Goal: Communication & Community: Participate in discussion

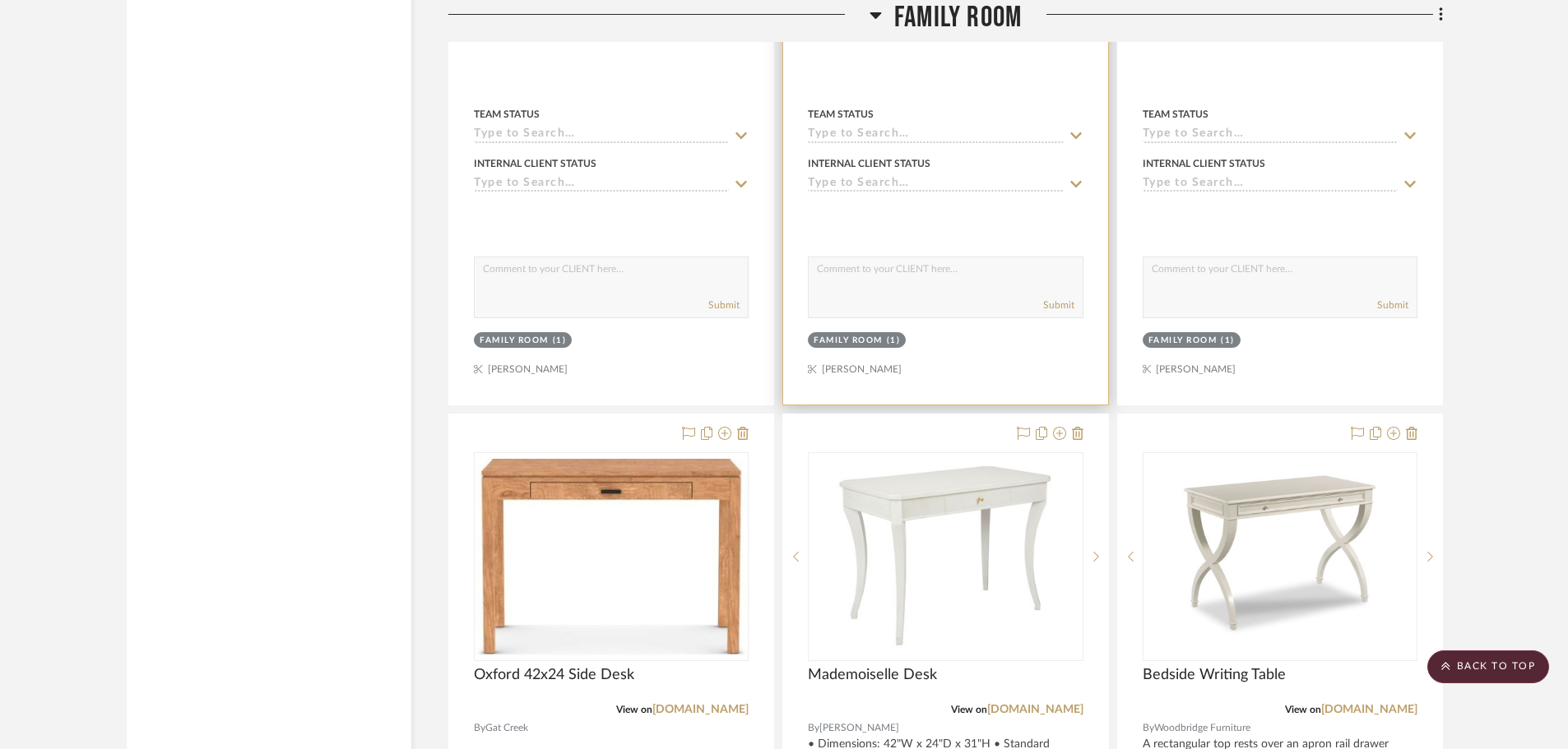
scroll to position [7893, 0]
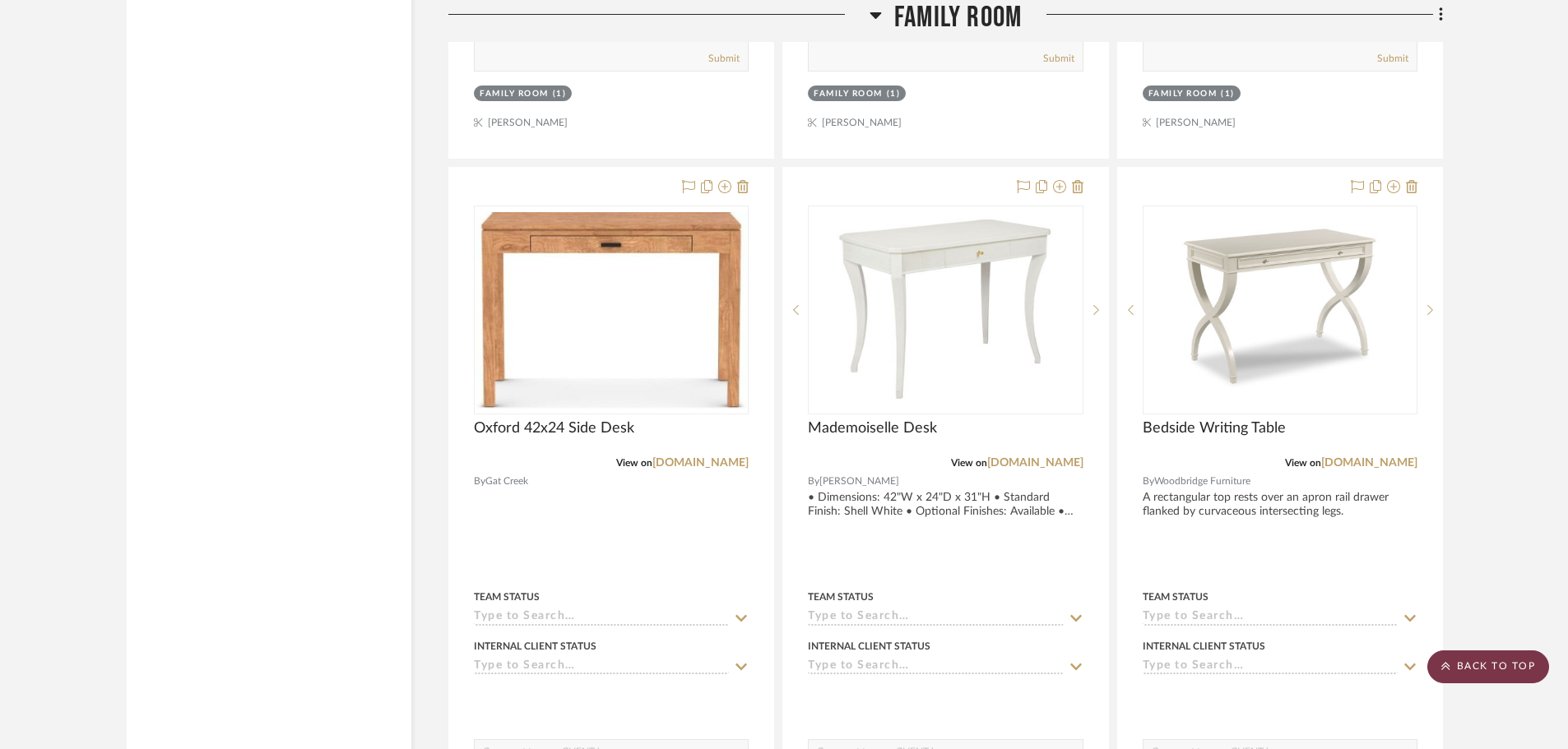
click at [1500, 660] on scroll-to-top-button "BACK TO TOP" at bounding box center [1488, 666] width 122 height 33
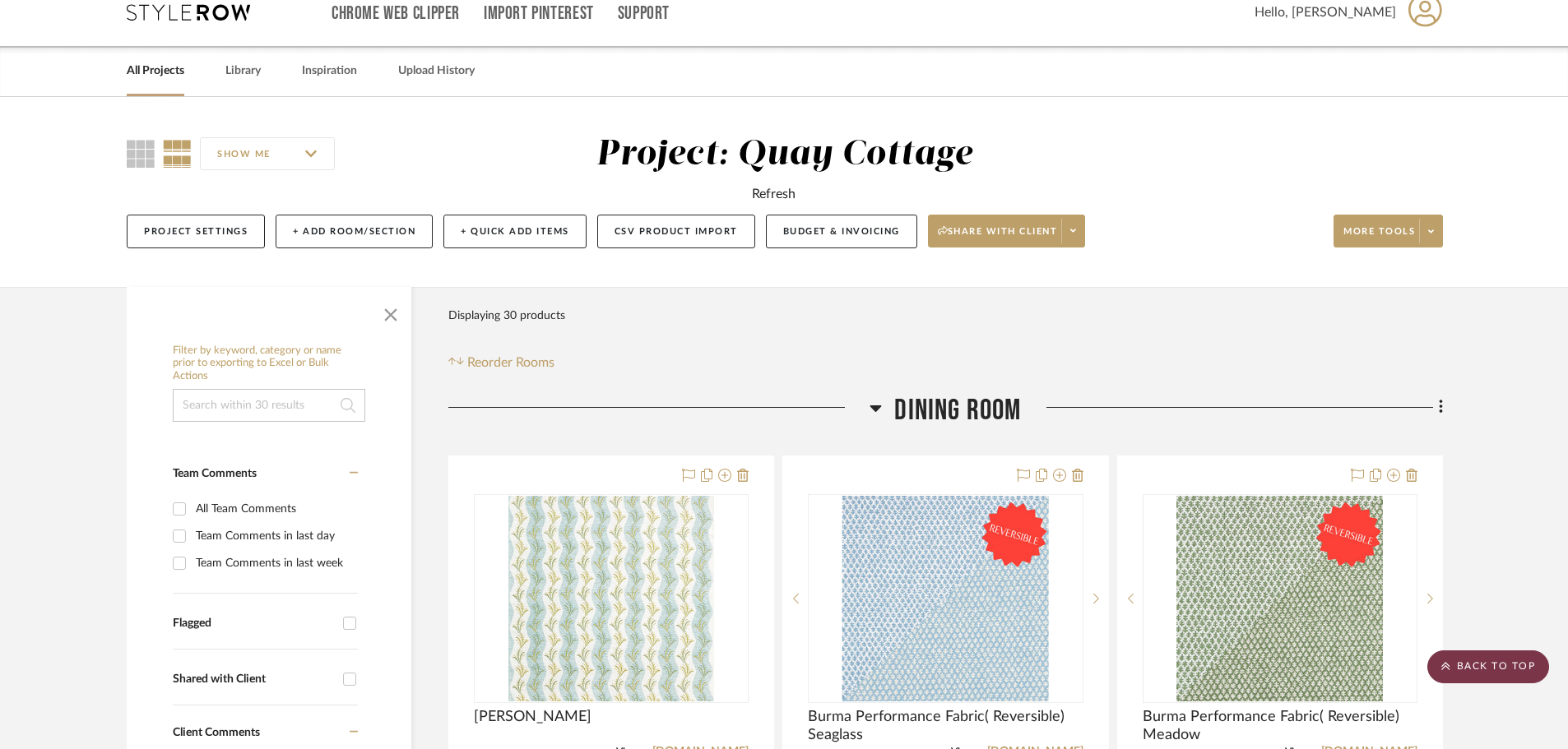
scroll to position [0, 0]
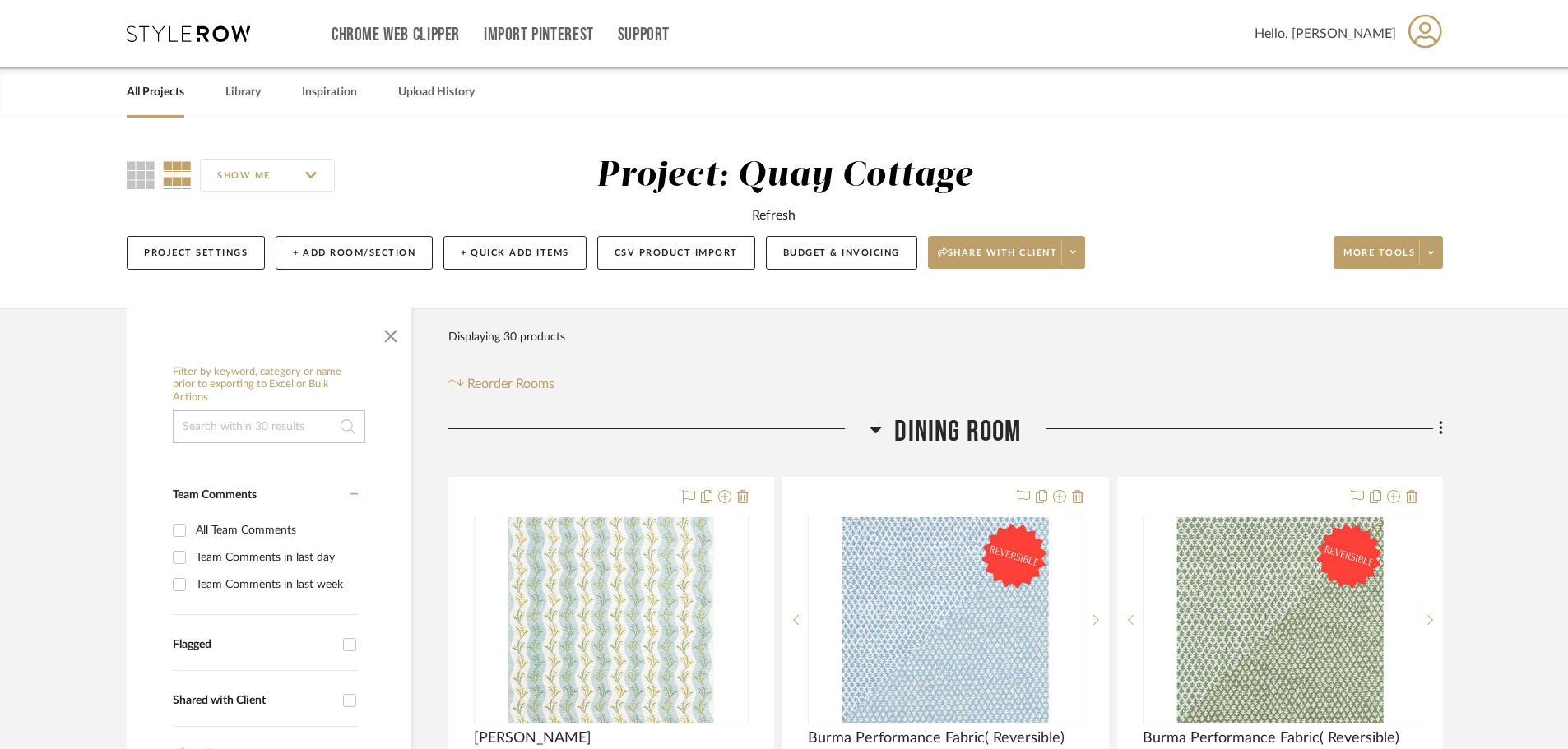
click at [165, 94] on link "All Projects" at bounding box center [155, 92] width 58 height 22
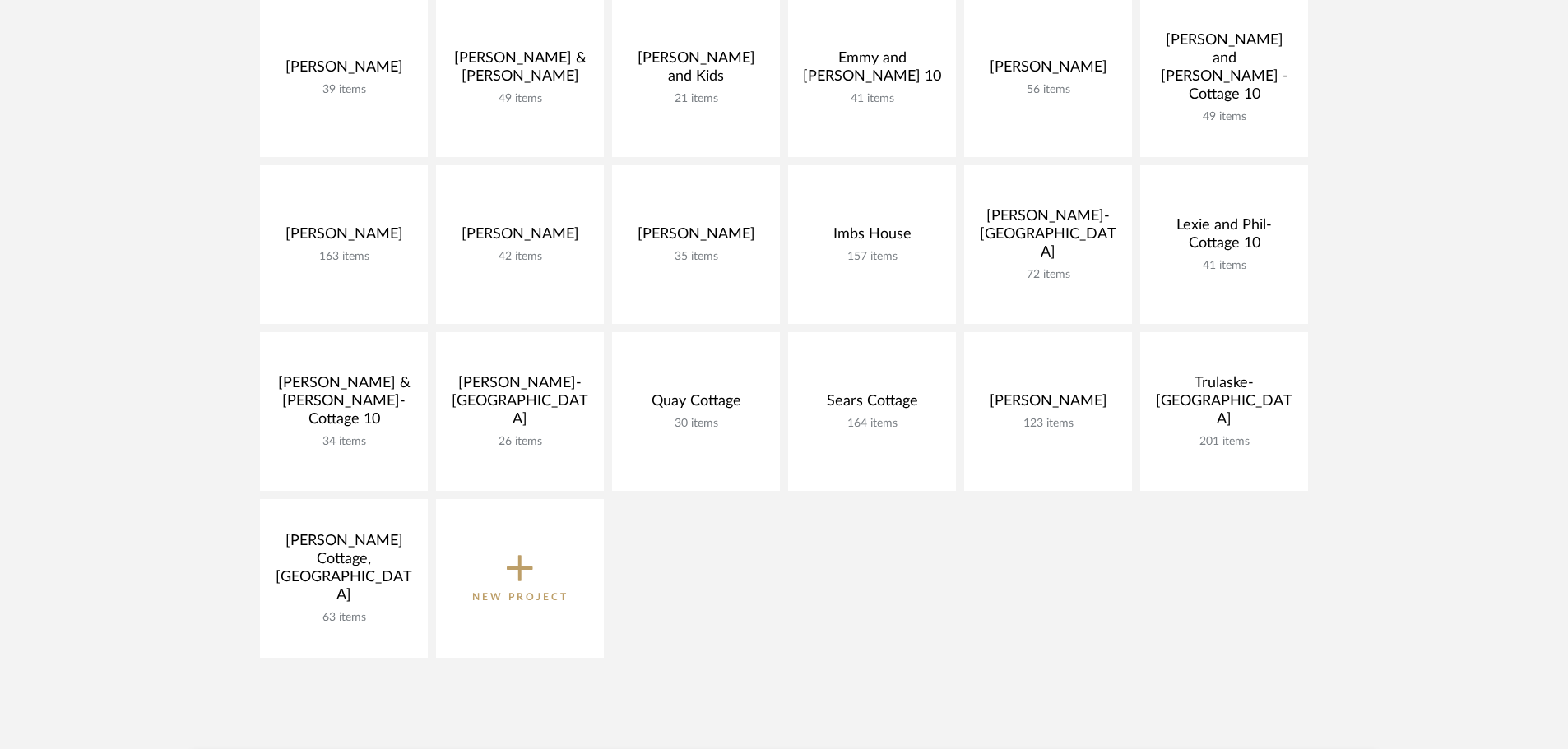
scroll to position [411, 0]
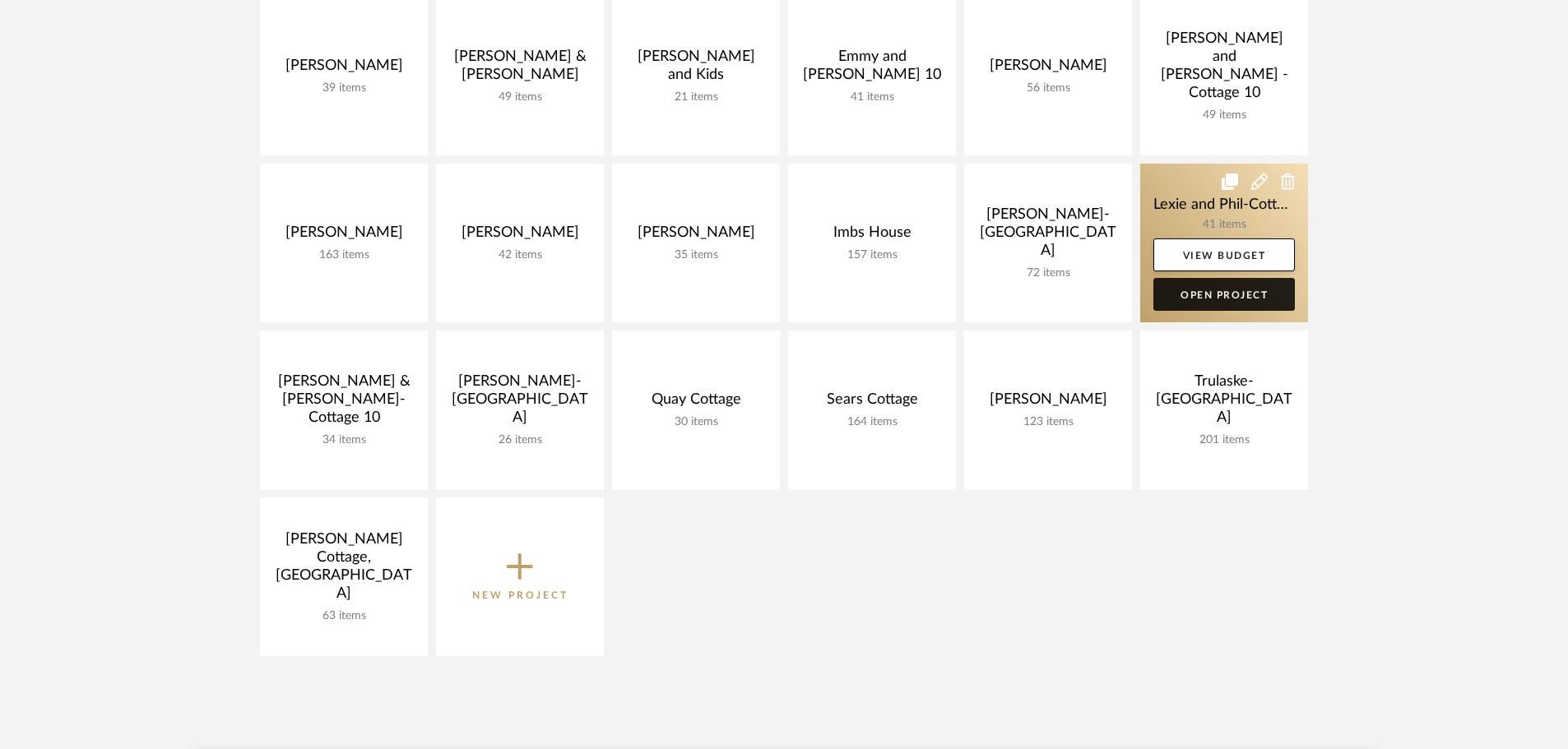
click at [1185, 299] on link "Open Project" at bounding box center [1224, 294] width 142 height 33
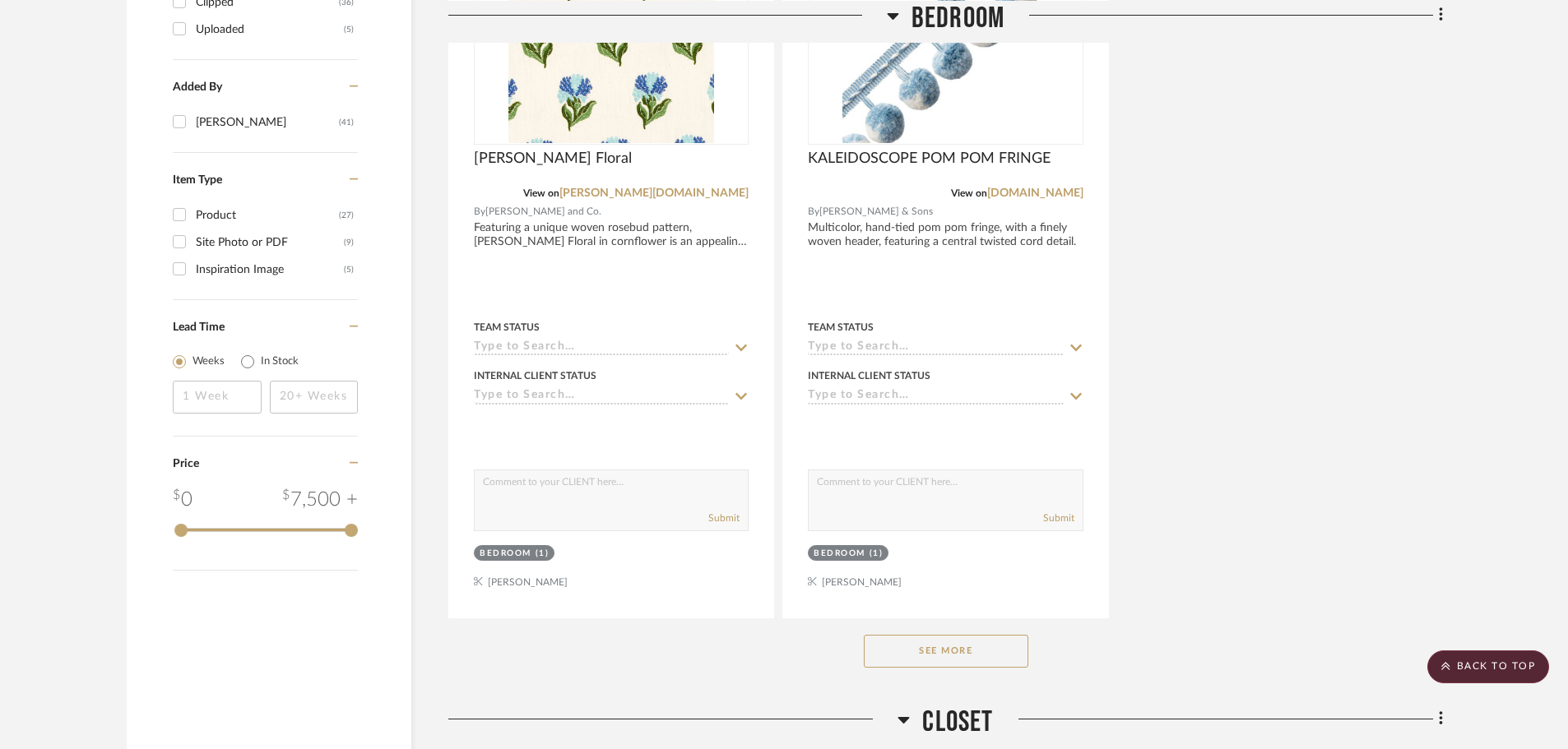
scroll to position [2219, 0]
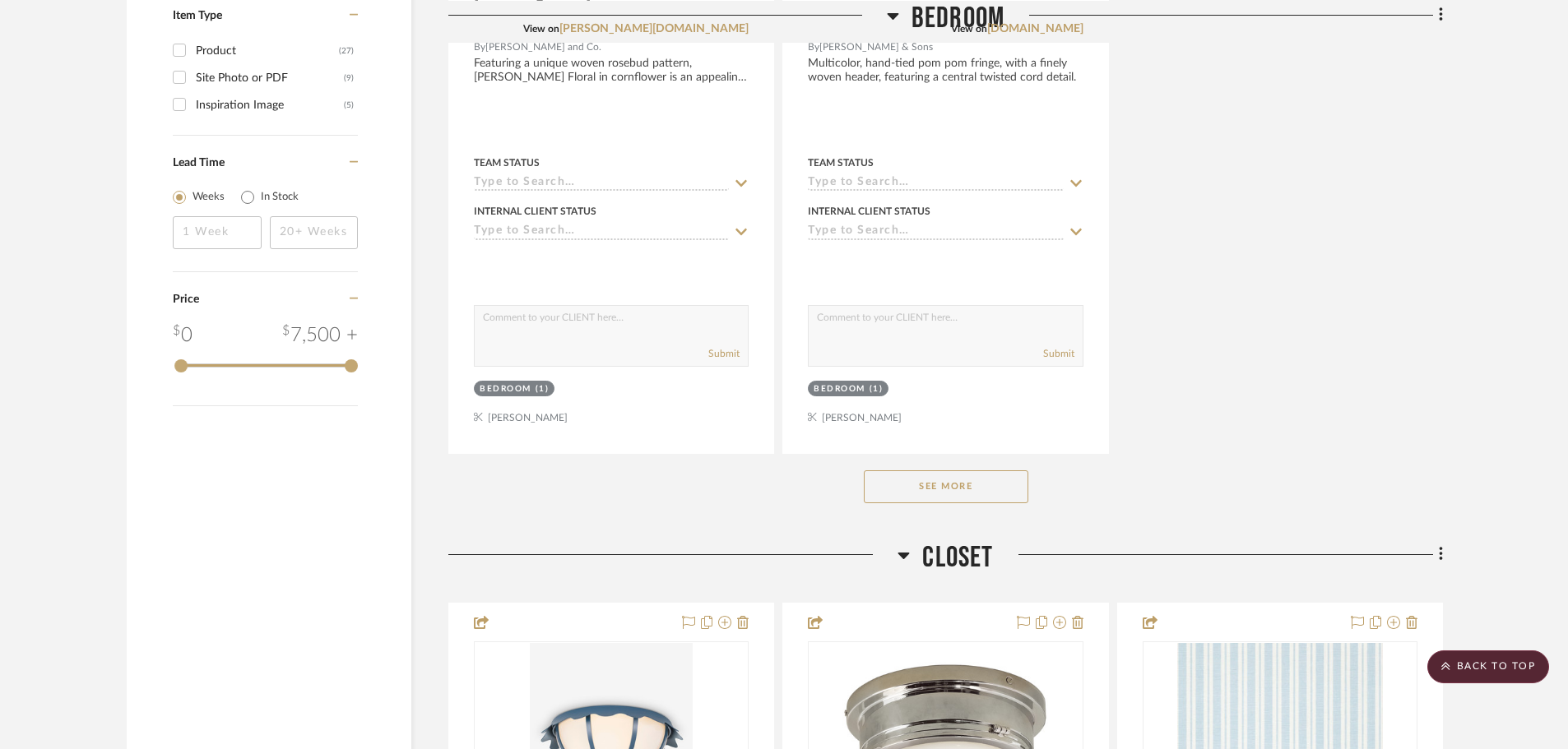
click at [1005, 471] on button "See More" at bounding box center [945, 487] width 165 height 33
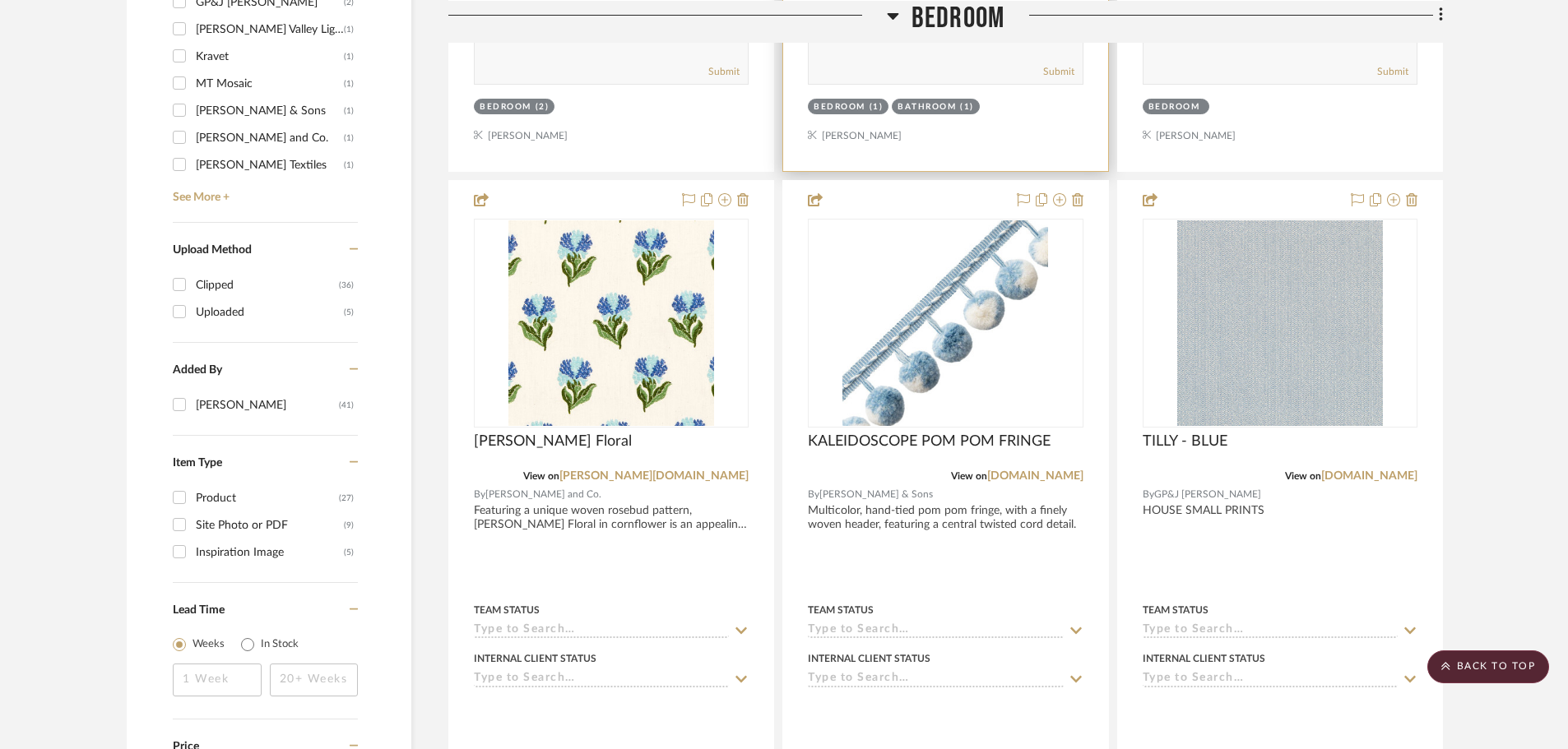
scroll to position [1891, 0]
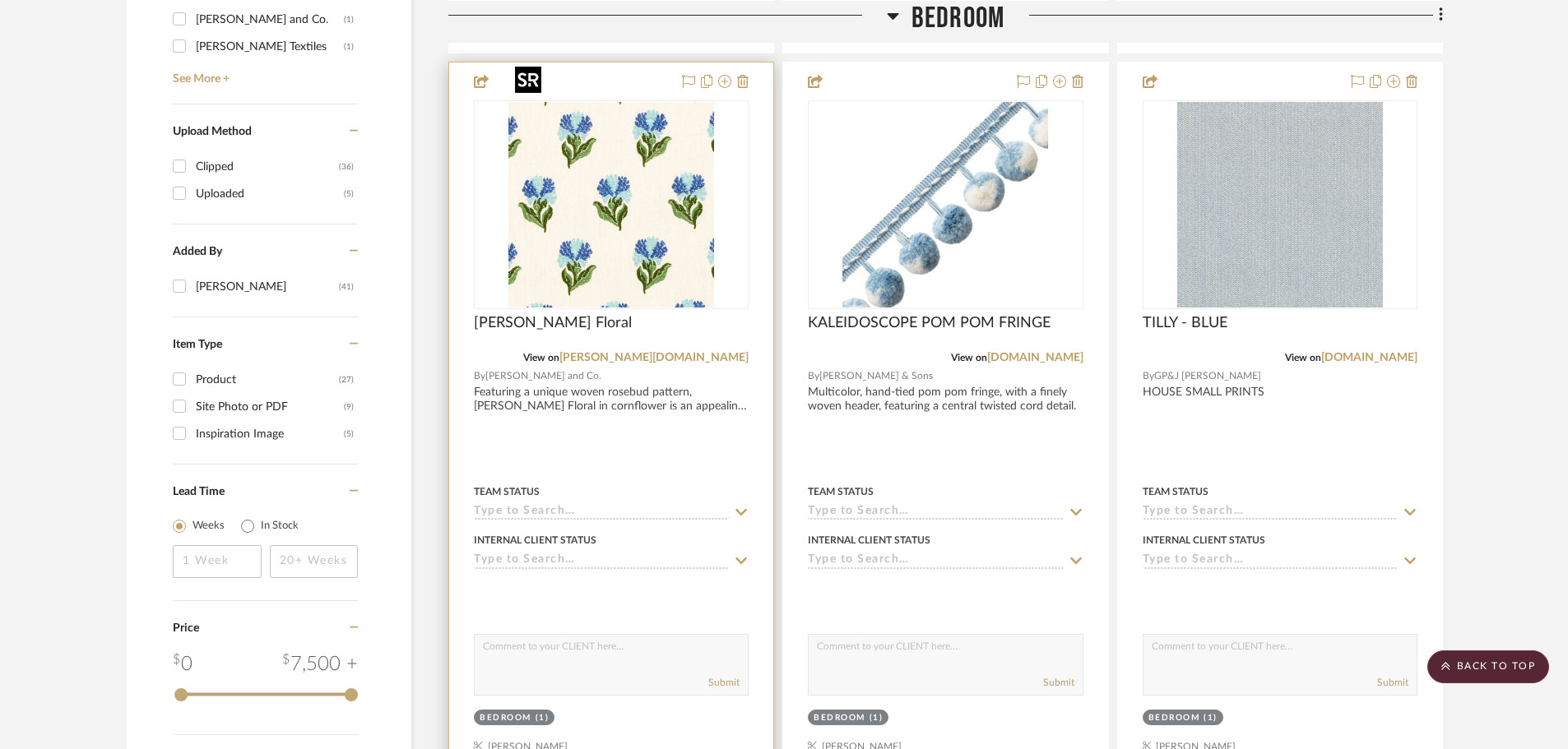
click at [607, 197] on img "0" at bounding box center [611, 204] width 205 height 205
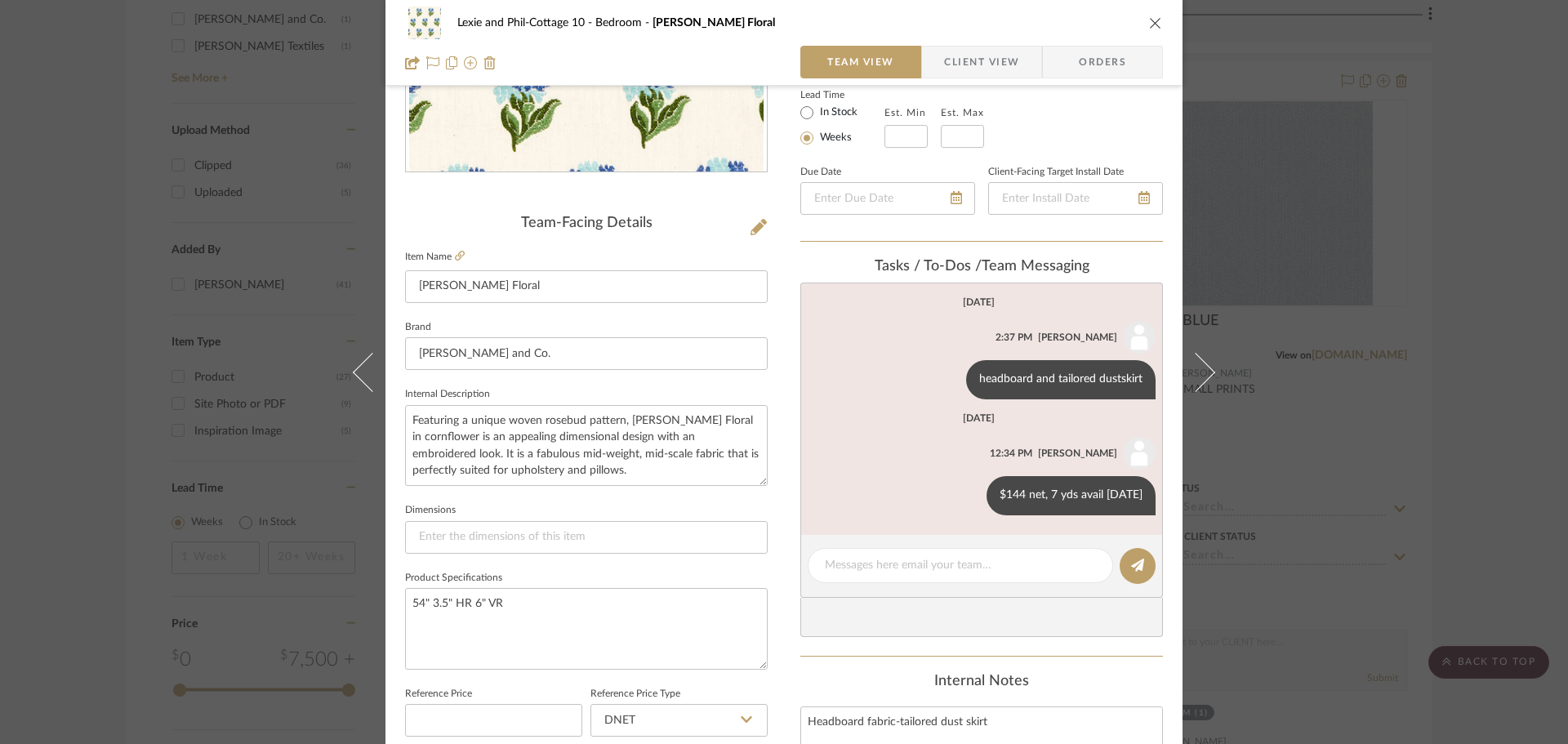
scroll to position [327, 0]
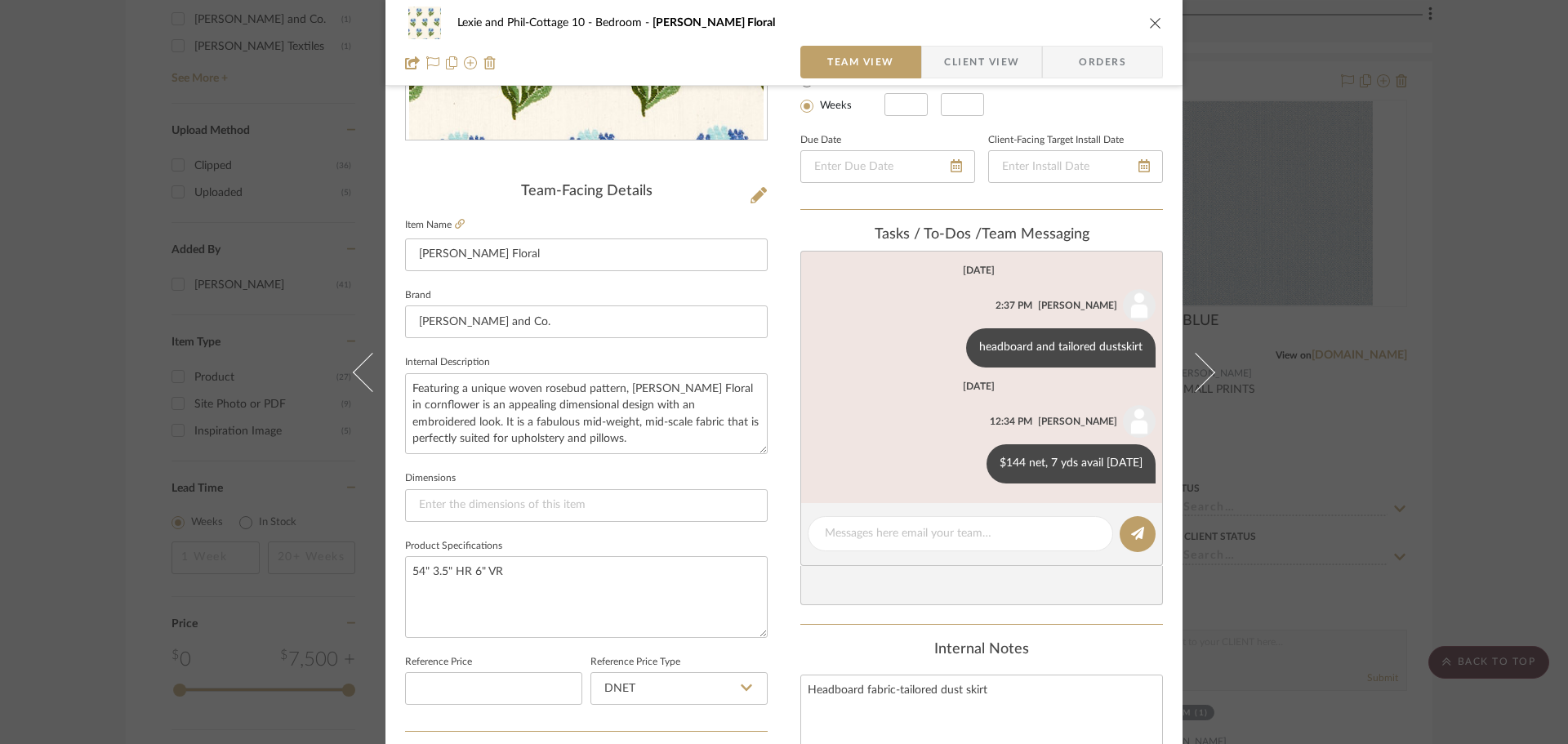
click at [1344, 454] on div "Lexie and Phil-Cottage 10 Bedroom Rosina Floral Team View Client View Orders Te…" at bounding box center [784, 372] width 1568 height 744
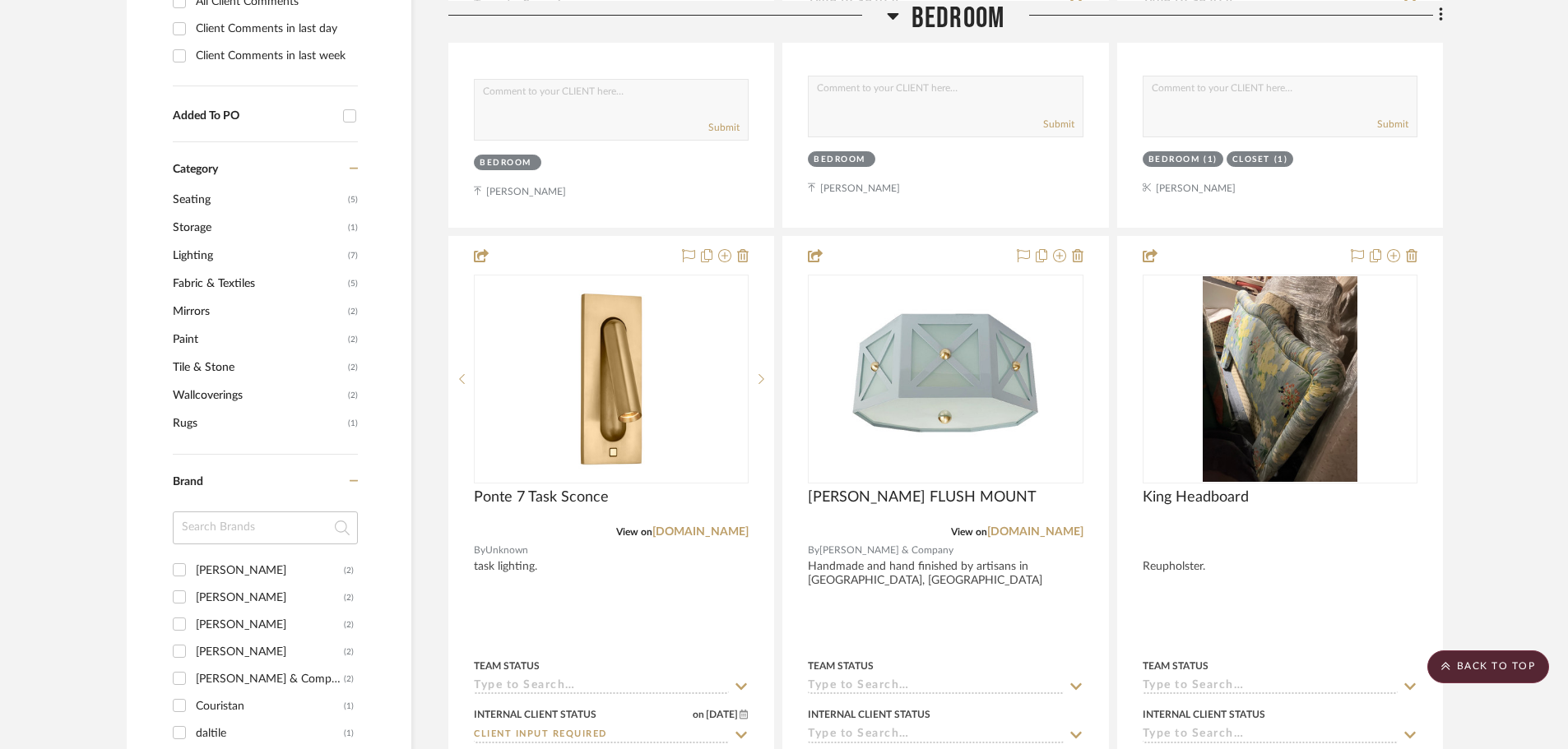
scroll to position [987, 0]
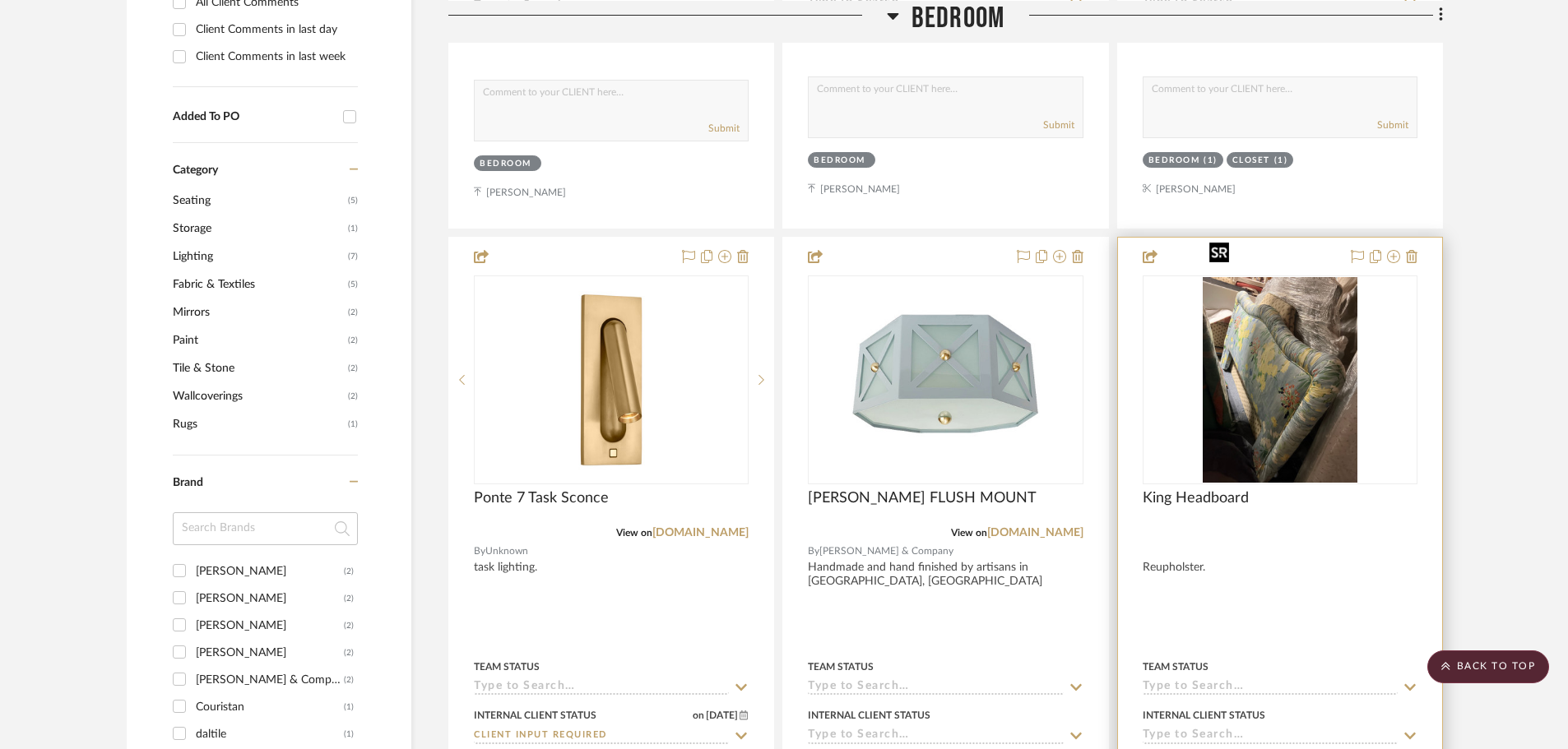
click at [1264, 341] on img "0" at bounding box center [1280, 379] width 155 height 205
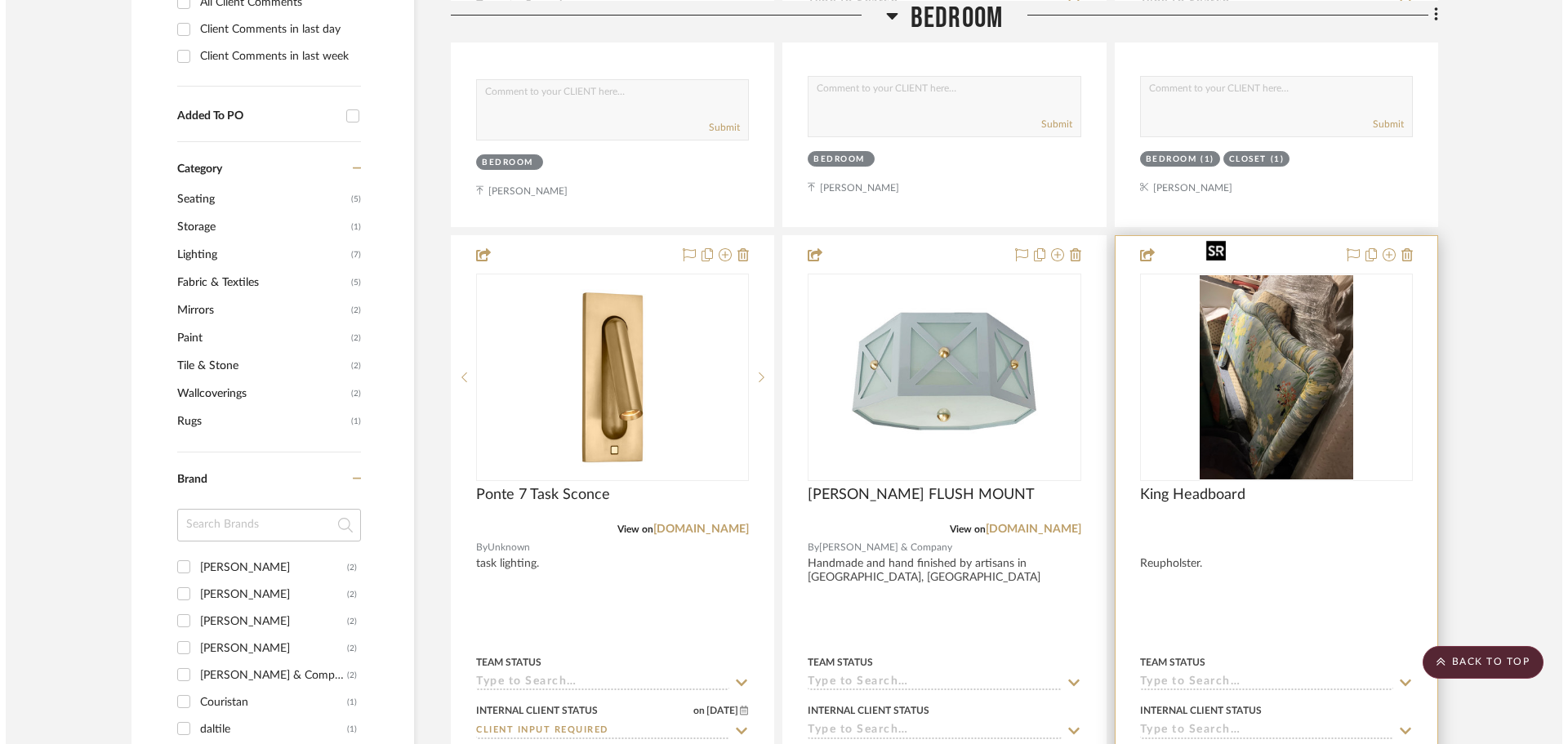
scroll to position [0, 0]
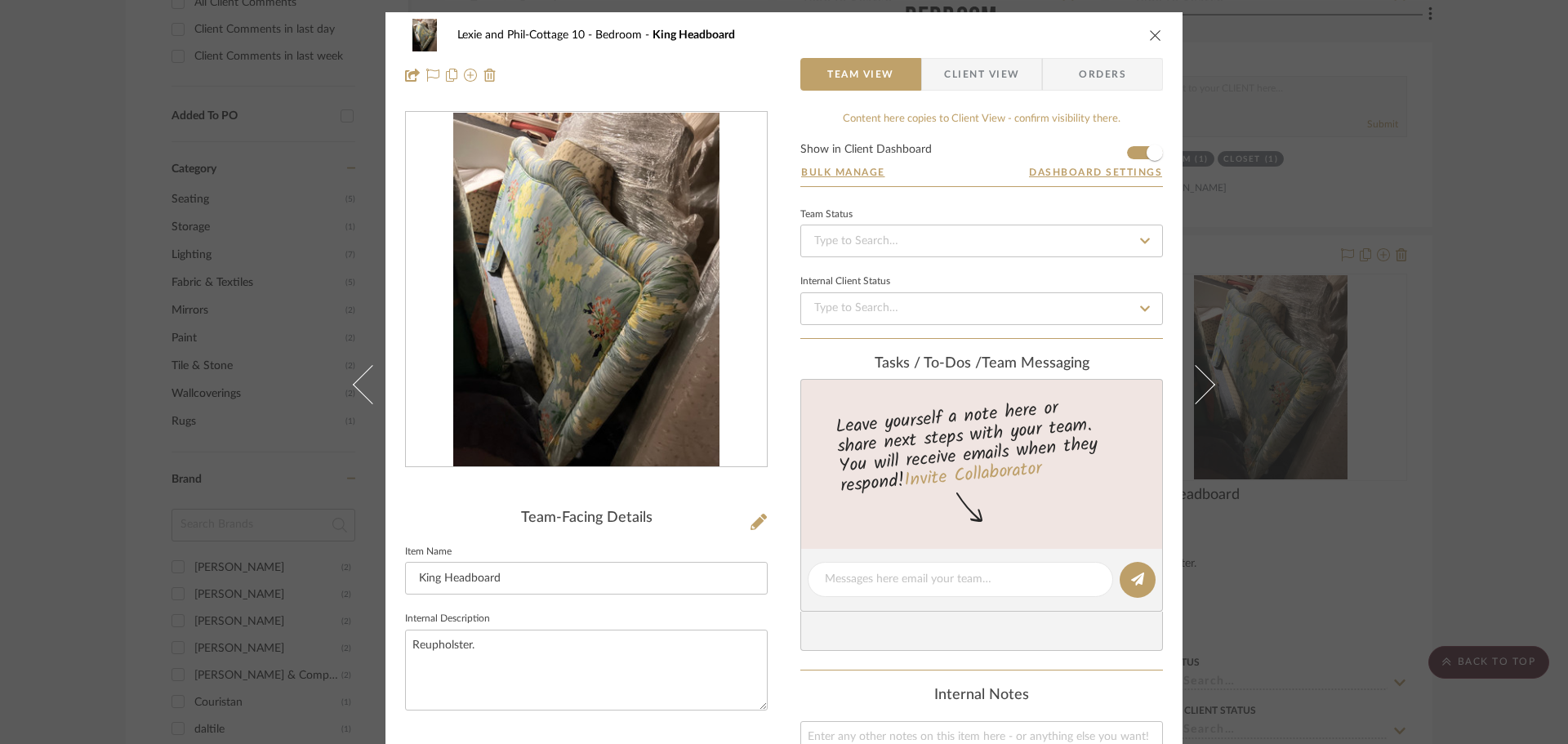
click at [1524, 582] on div "Lexie and Phil-Cottage 10 Bedroom King Headboard Team View Client View Orders T…" at bounding box center [784, 372] width 1568 height 744
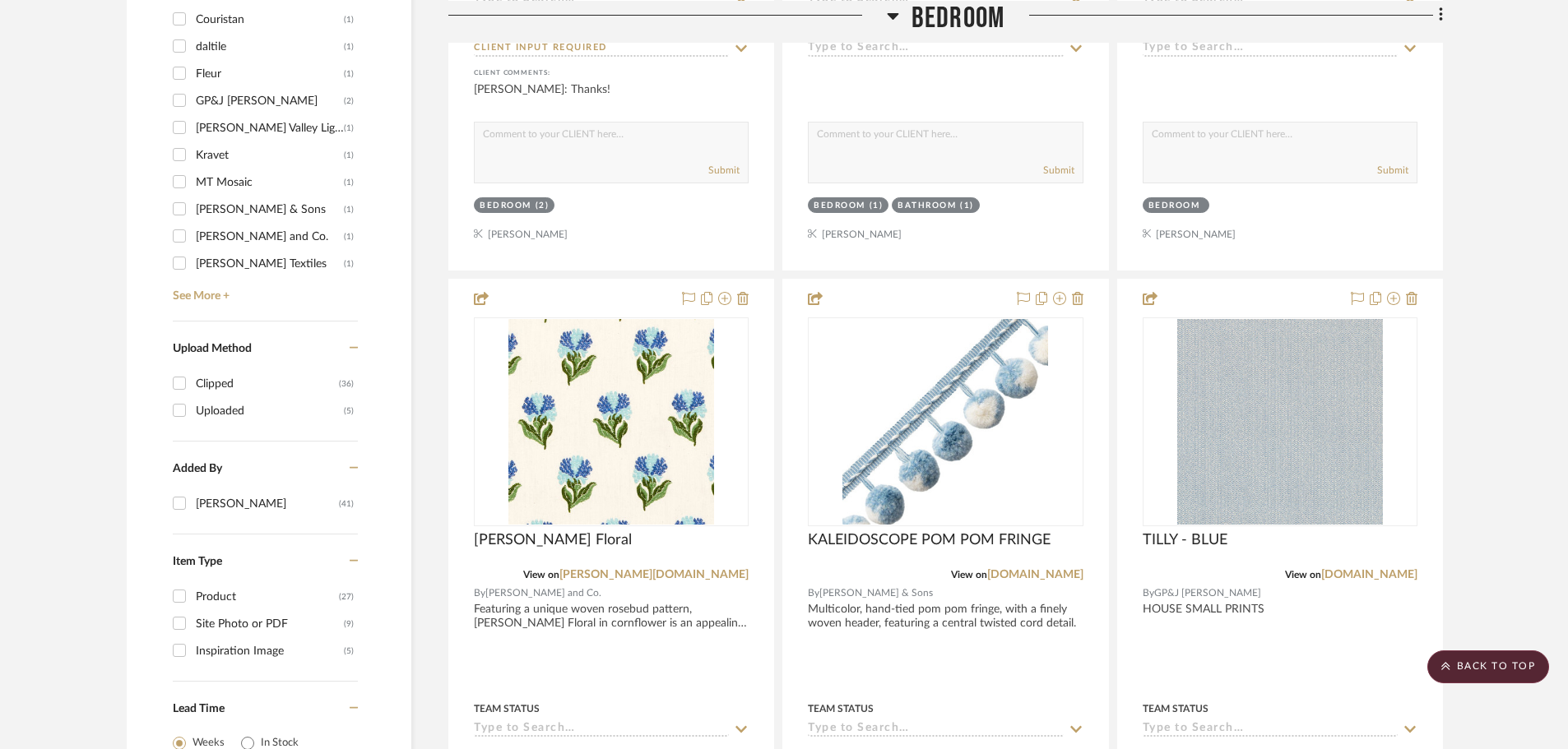
scroll to position [1891, 0]
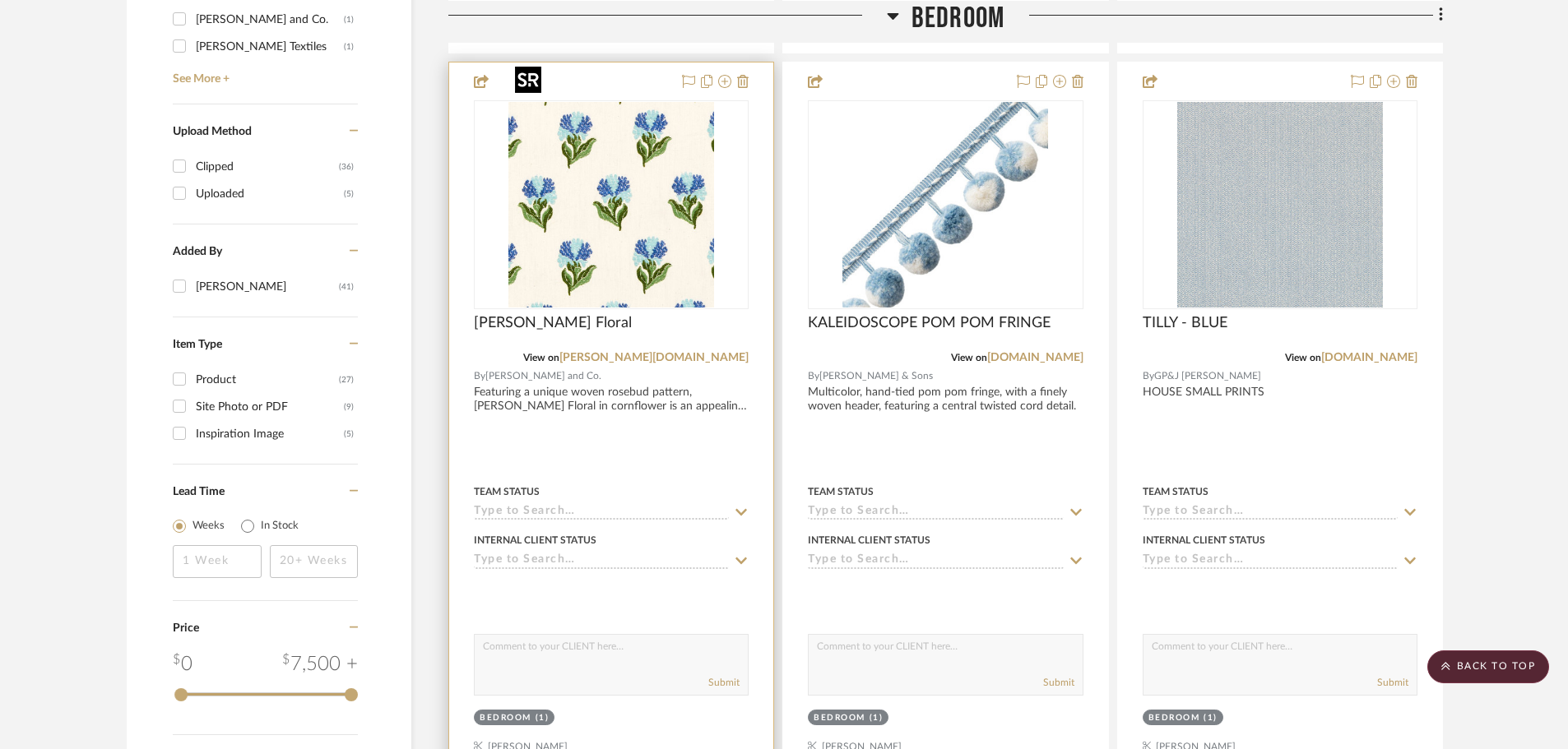
click at [629, 182] on img "0" at bounding box center [611, 204] width 205 height 205
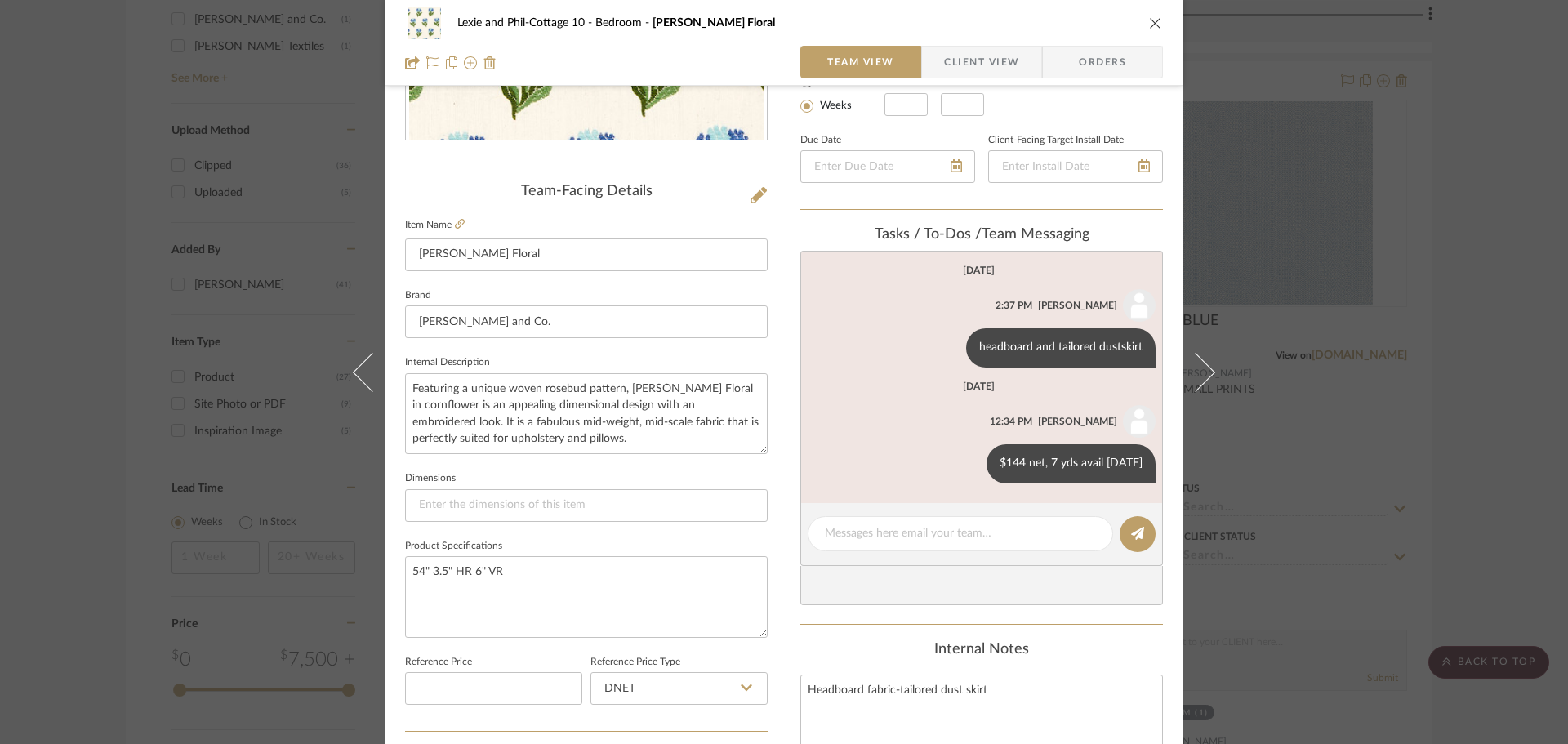
scroll to position [245, 0]
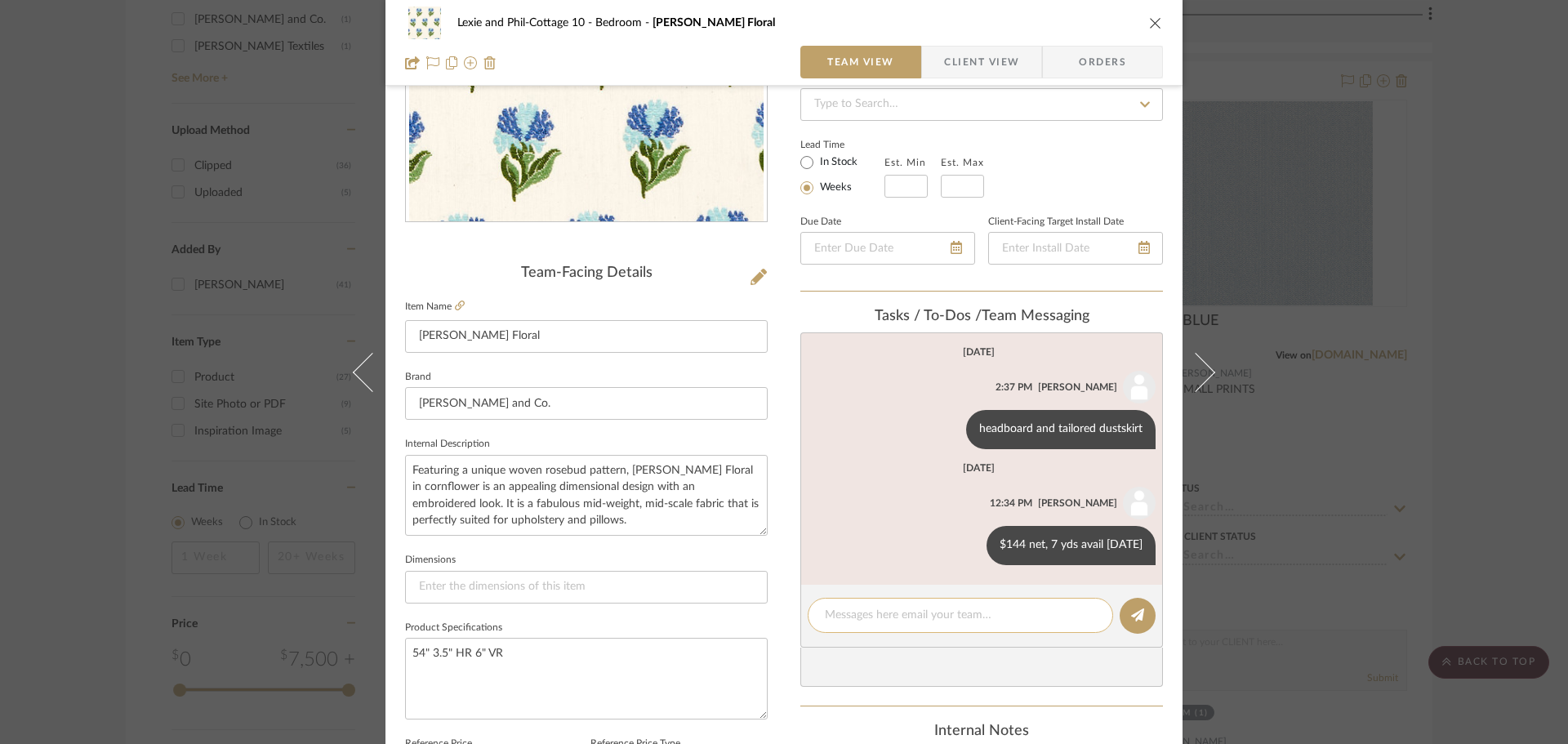
click at [862, 613] on textarea at bounding box center [960, 616] width 271 height 17
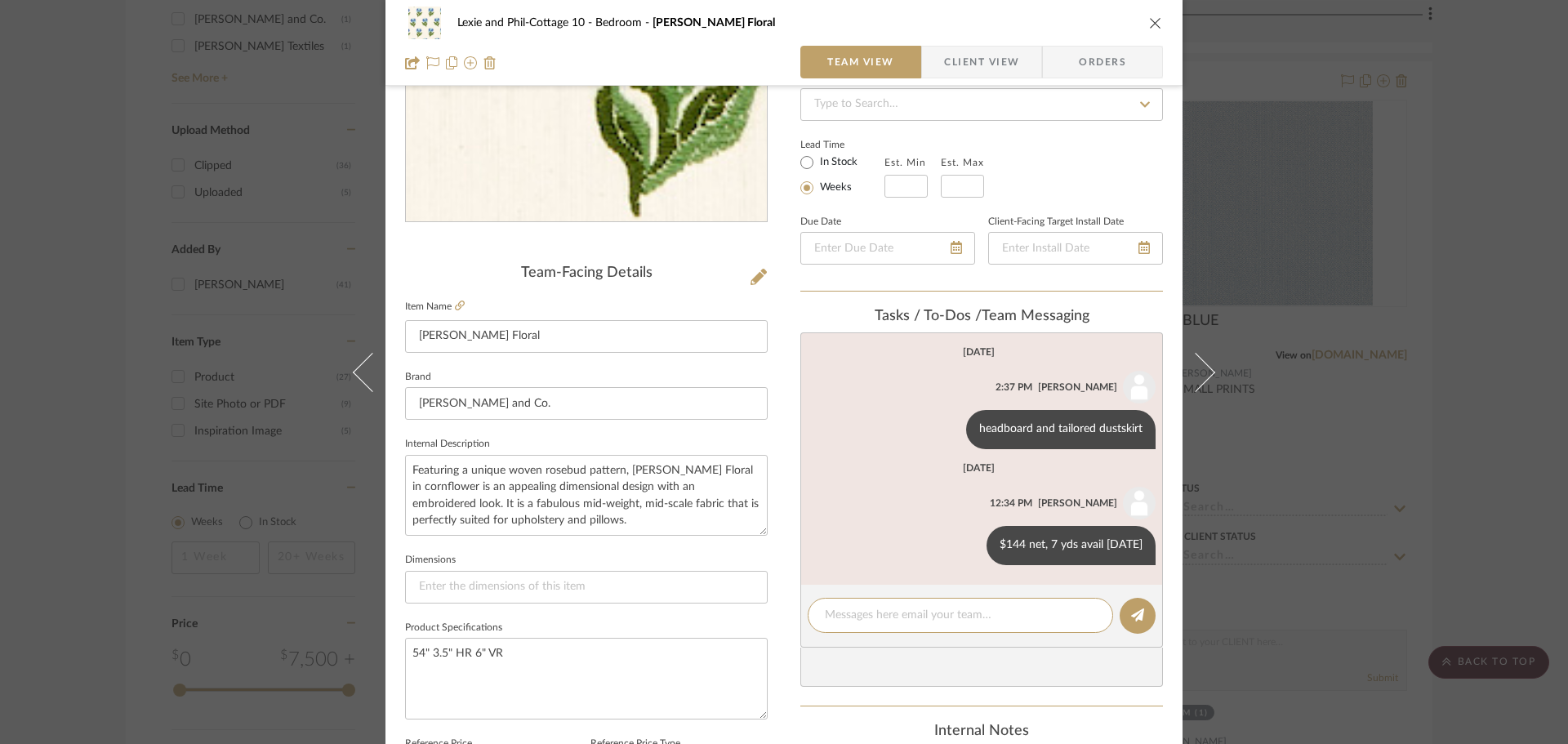
scroll to position [0, 0]
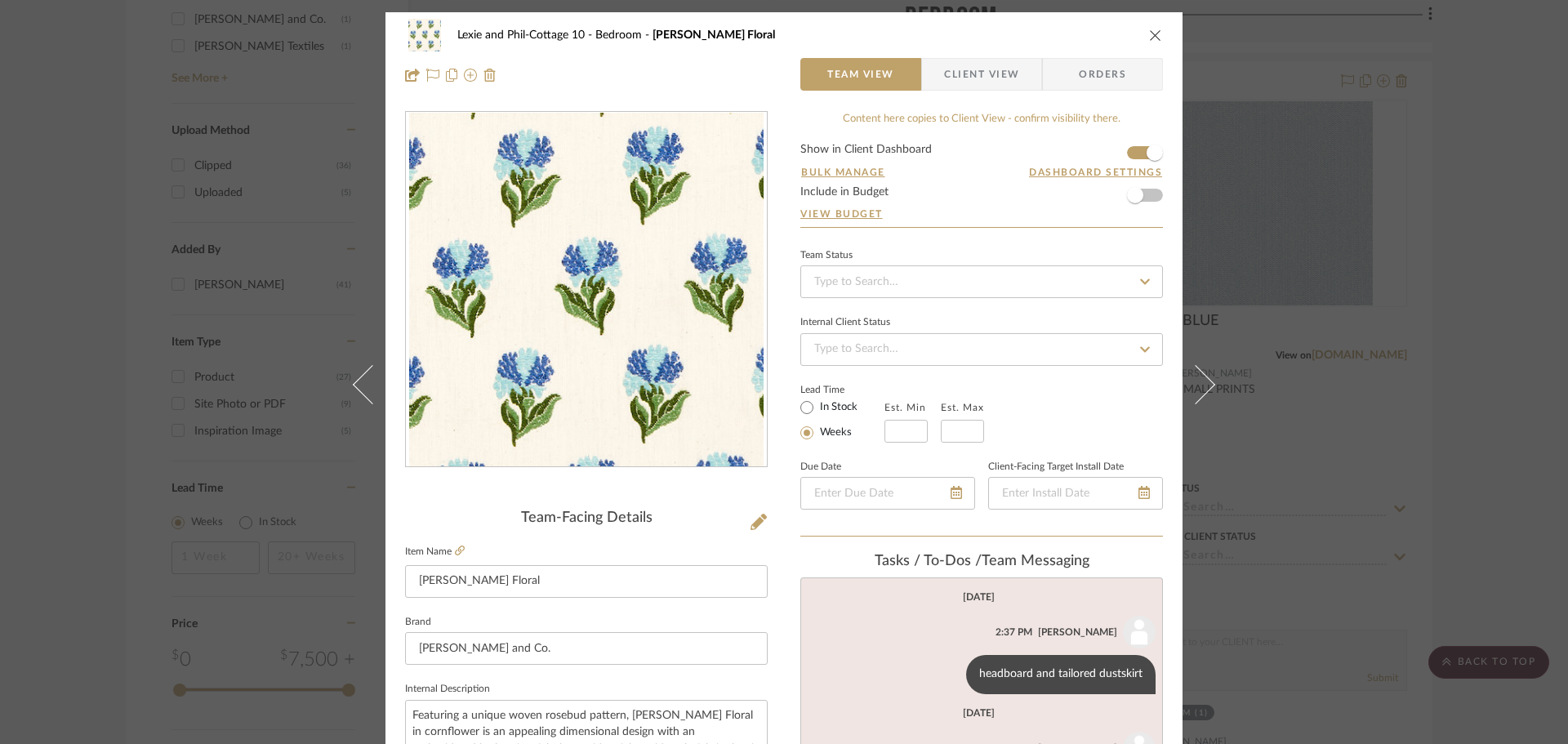
click at [1149, 31] on icon "close" at bounding box center [1155, 35] width 13 height 13
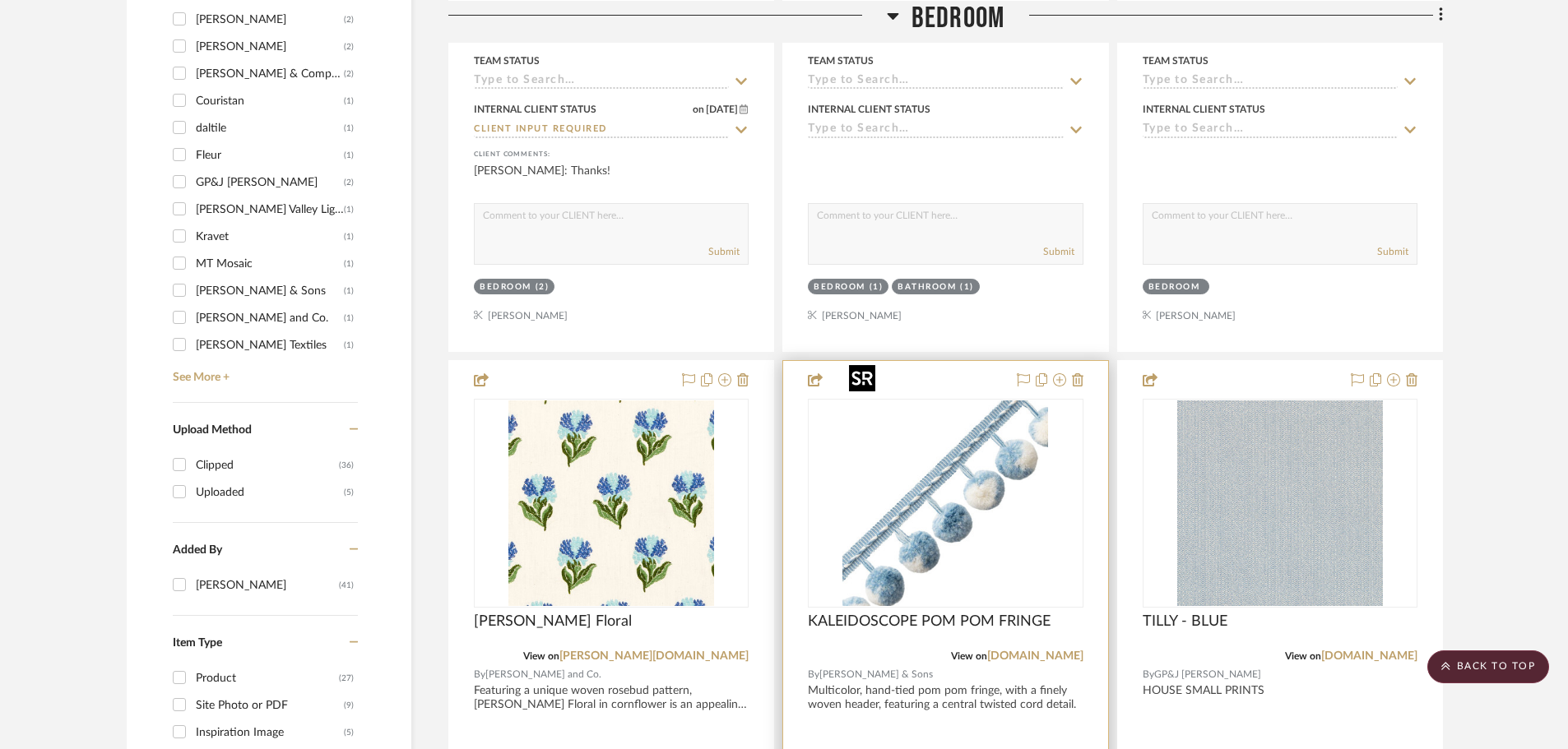
scroll to position [1562, 0]
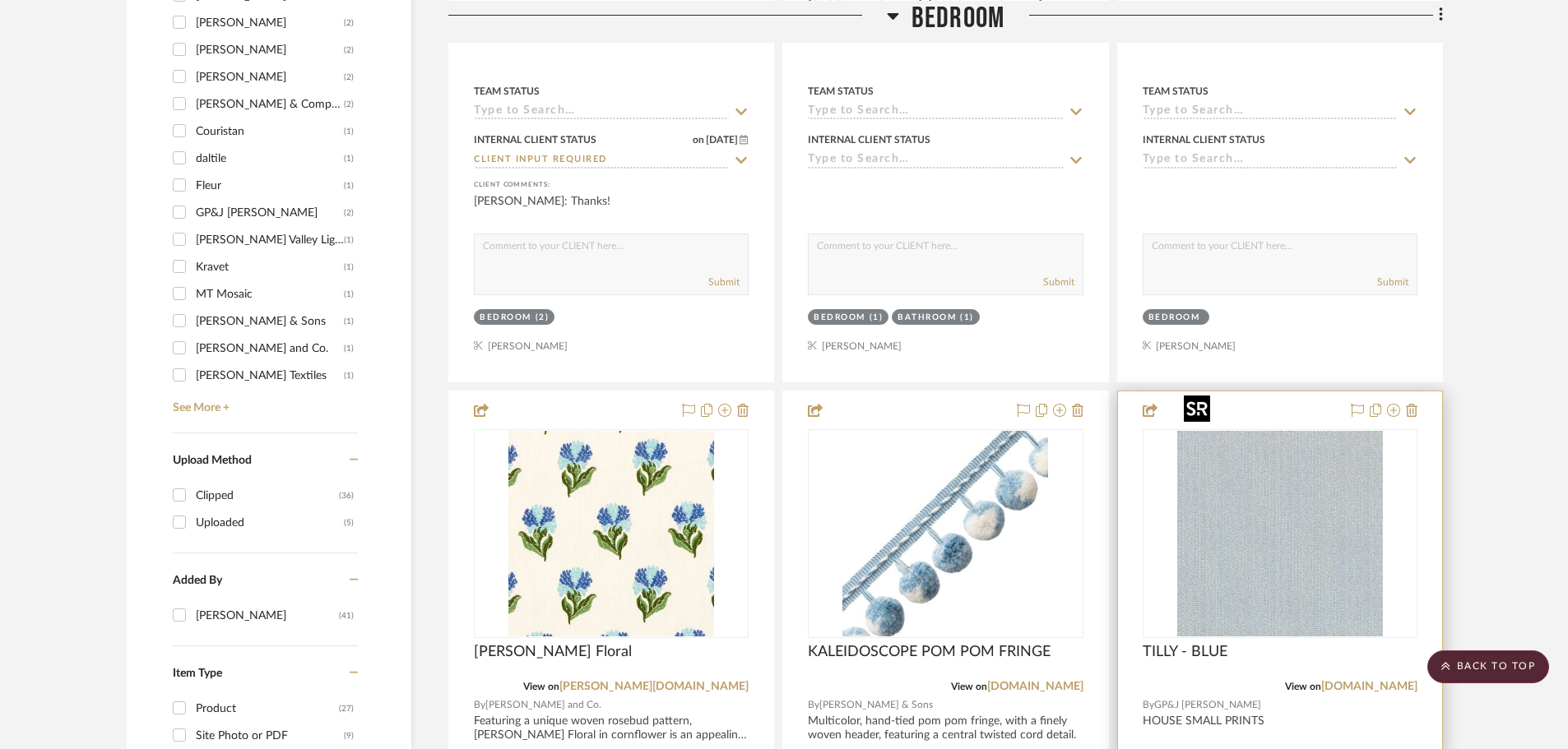
click at [1319, 490] on img "0" at bounding box center [1280, 533] width 205 height 205
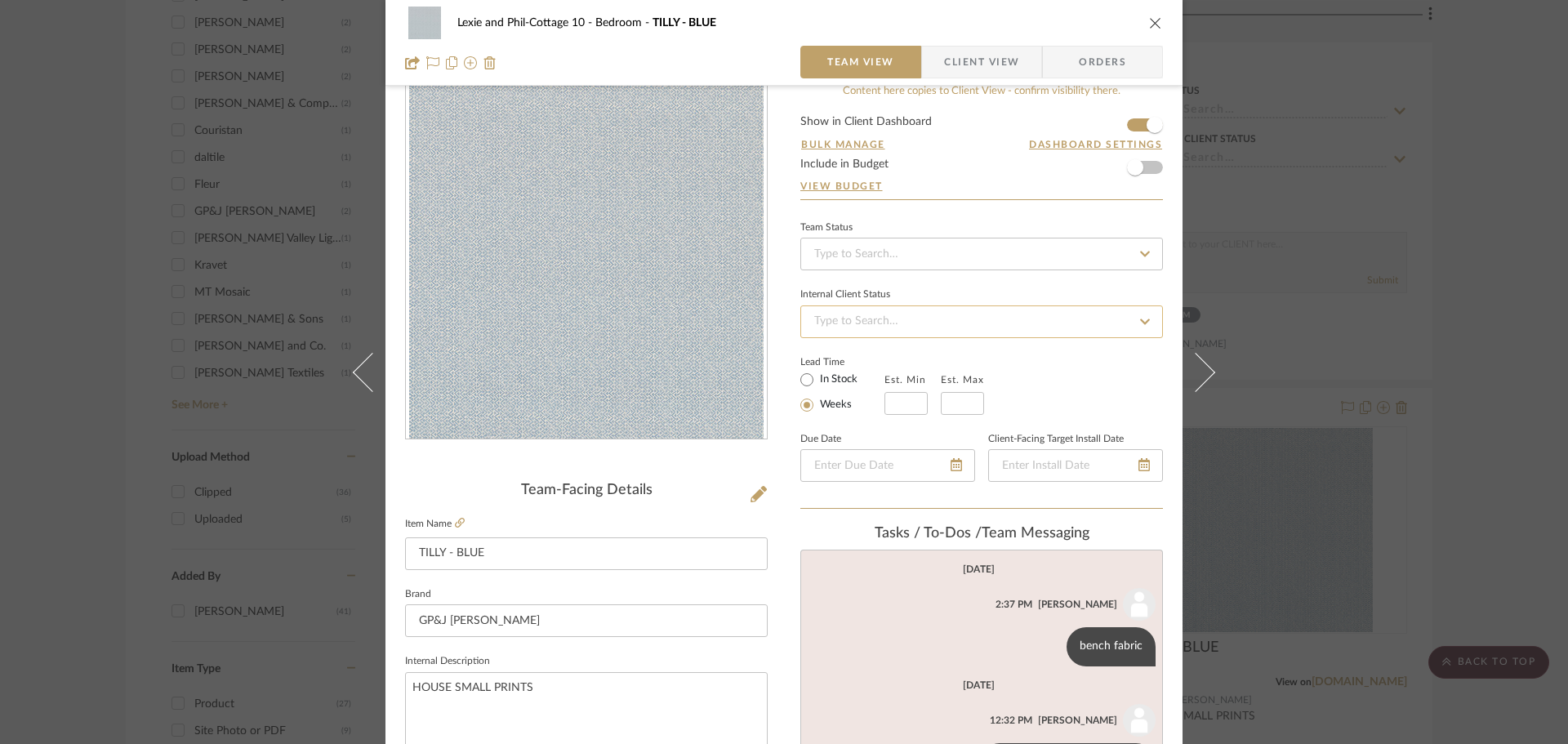
scroll to position [0, 0]
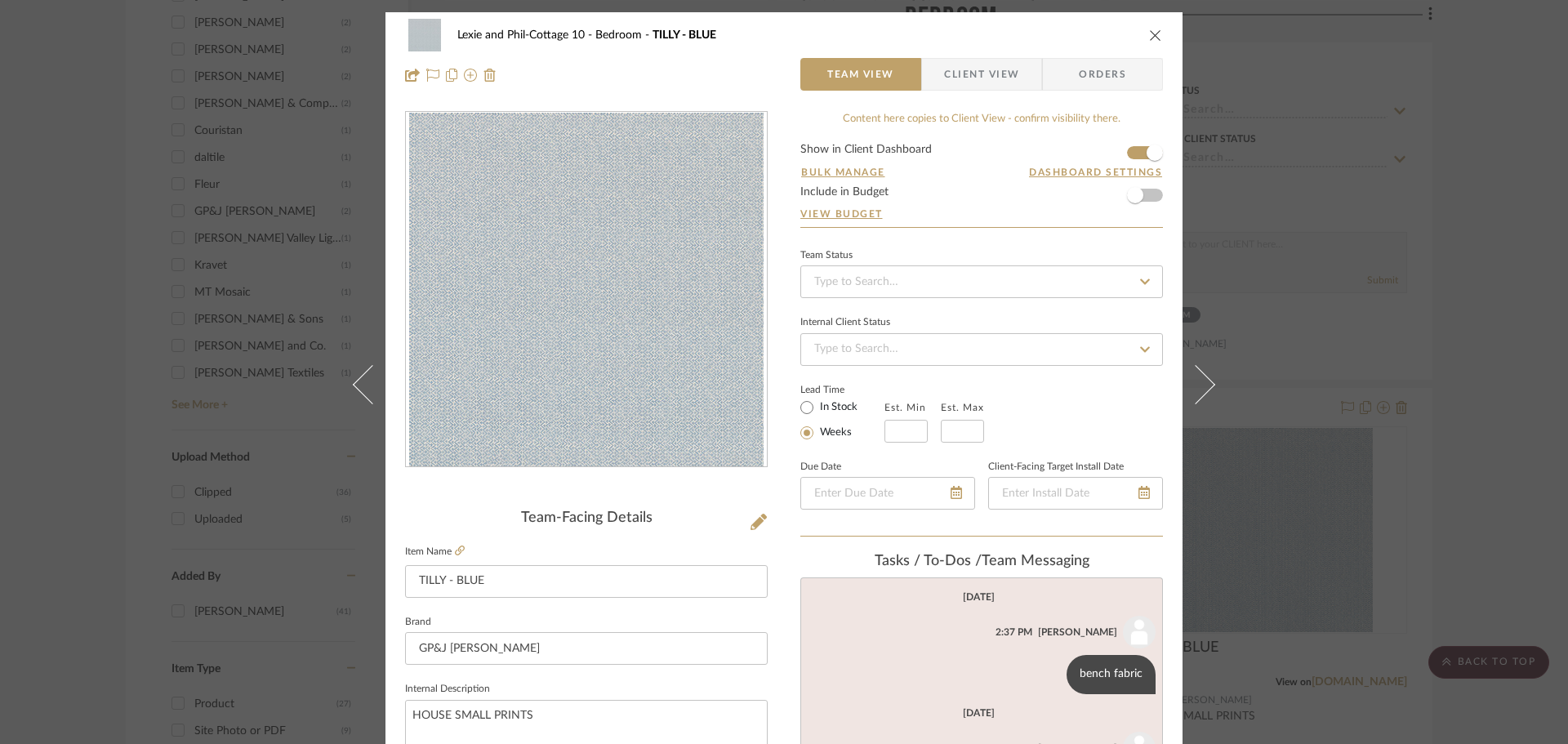
click at [1149, 35] on icon "close" at bounding box center [1155, 35] width 13 height 13
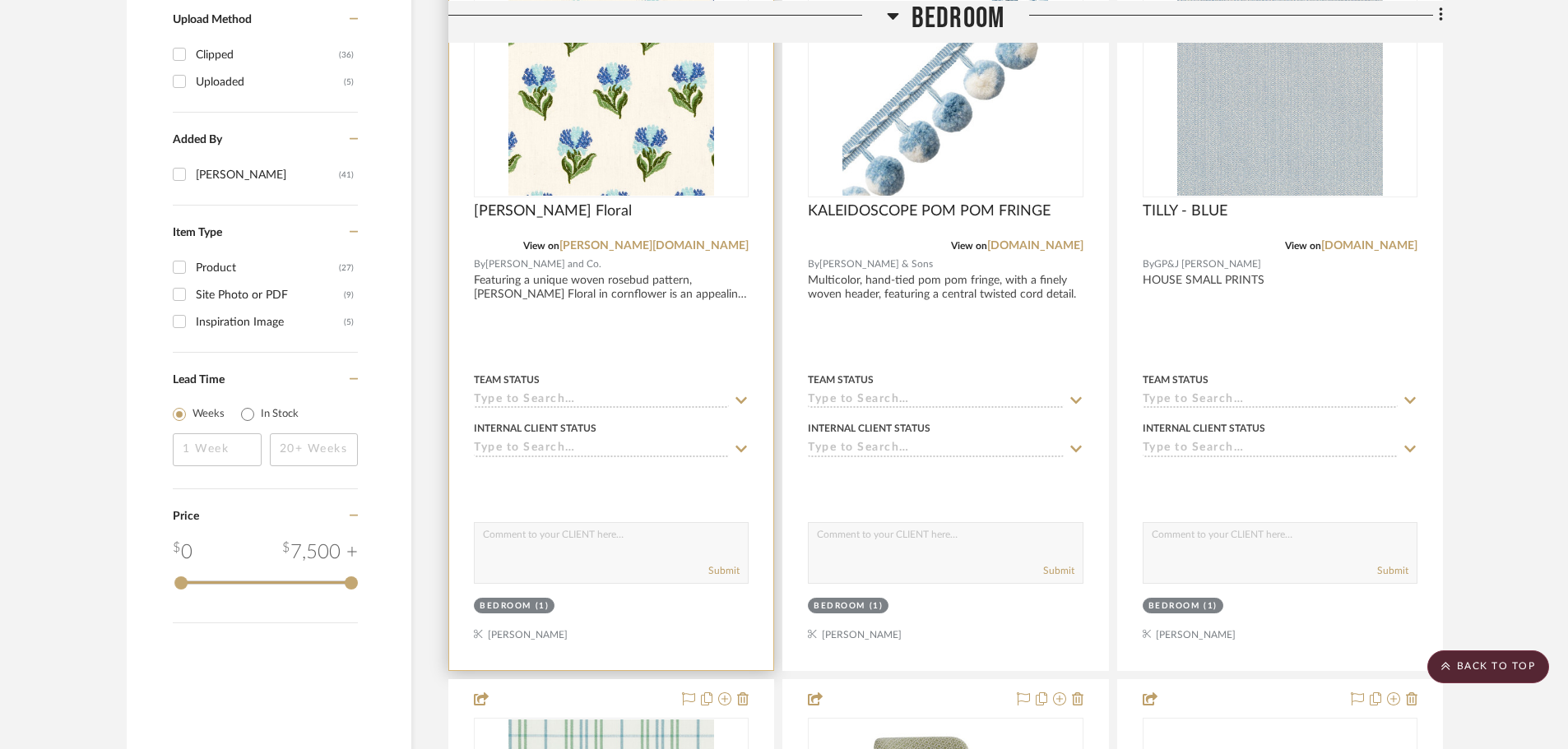
scroll to position [1973, 0]
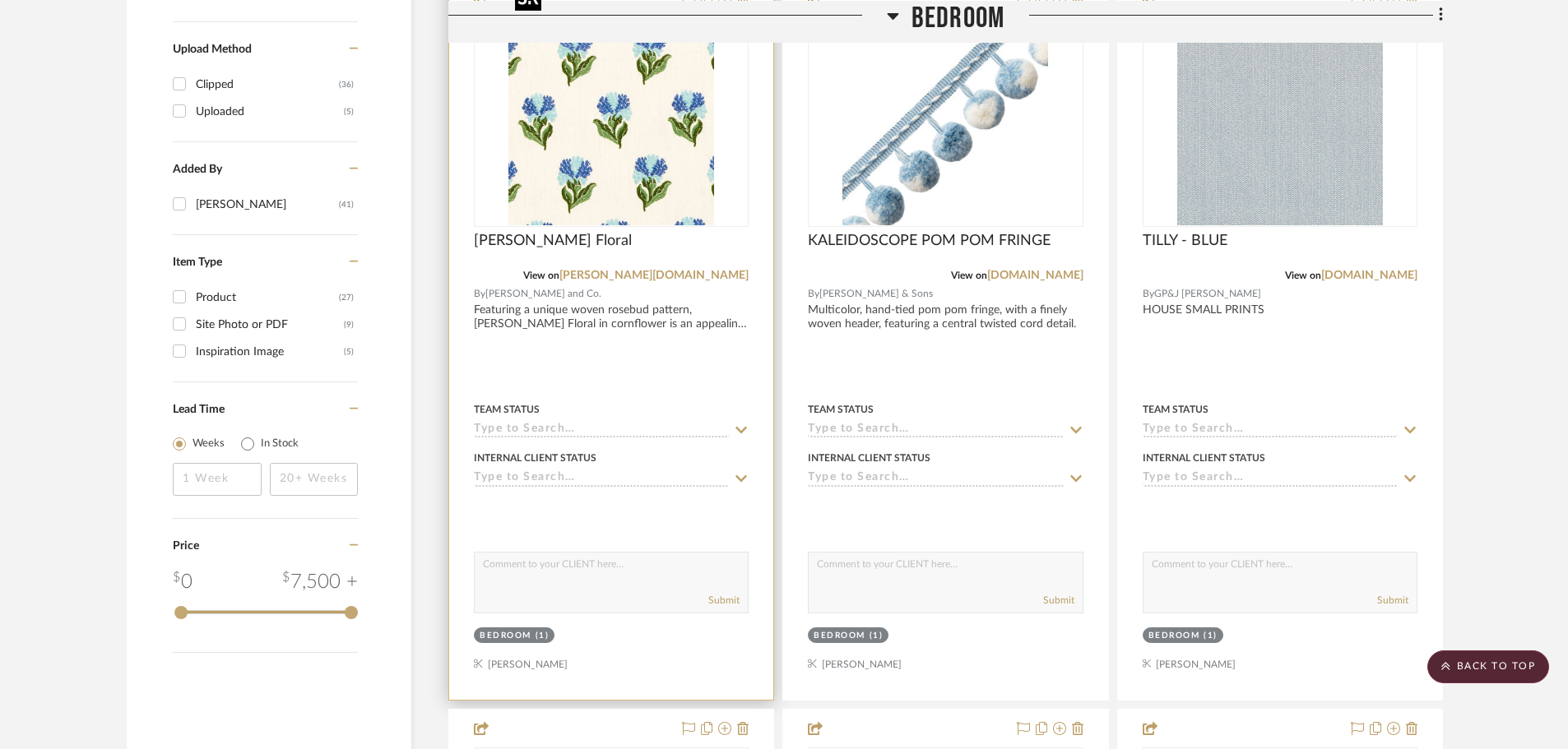
click at [585, 176] on img "0" at bounding box center [611, 123] width 205 height 205
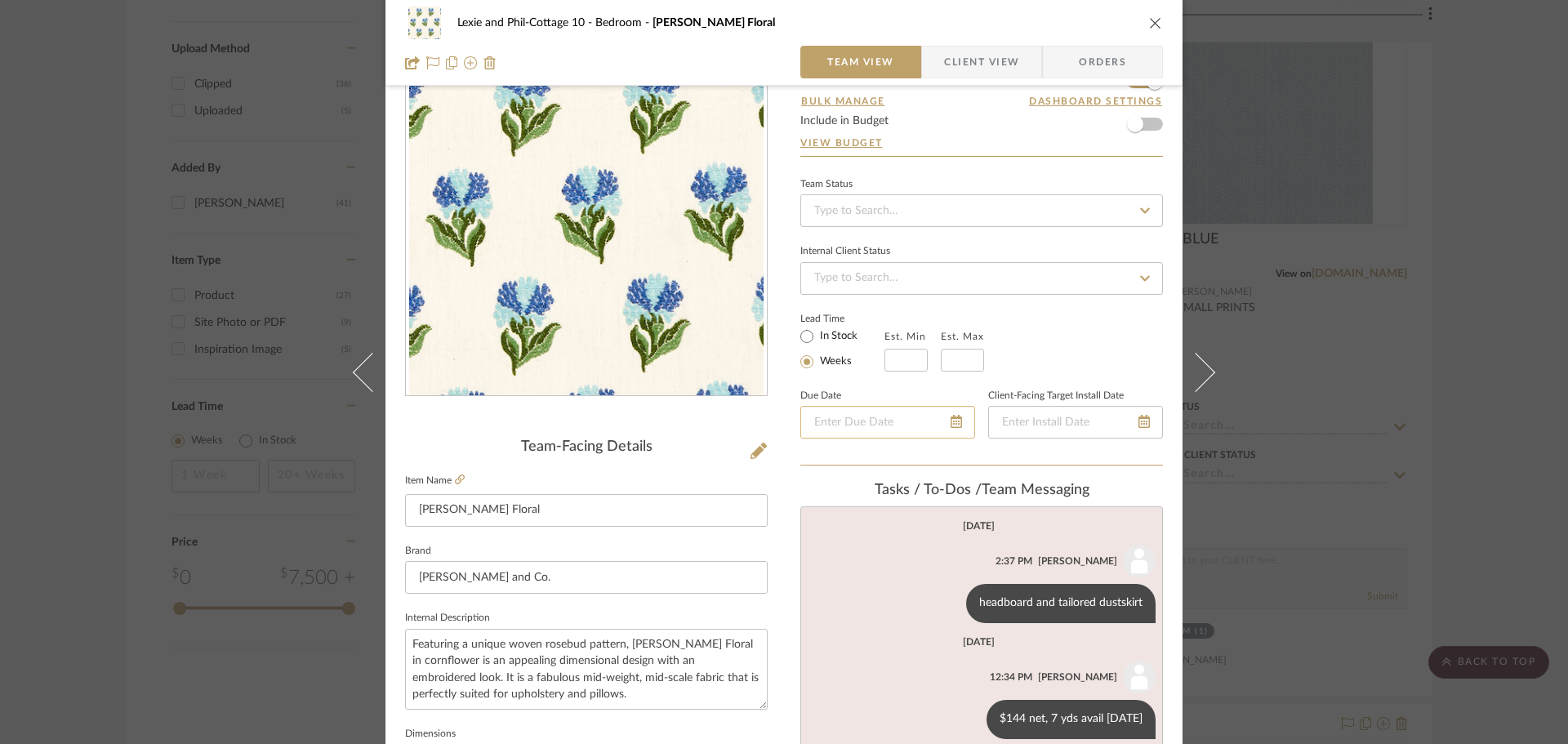
scroll to position [327, 0]
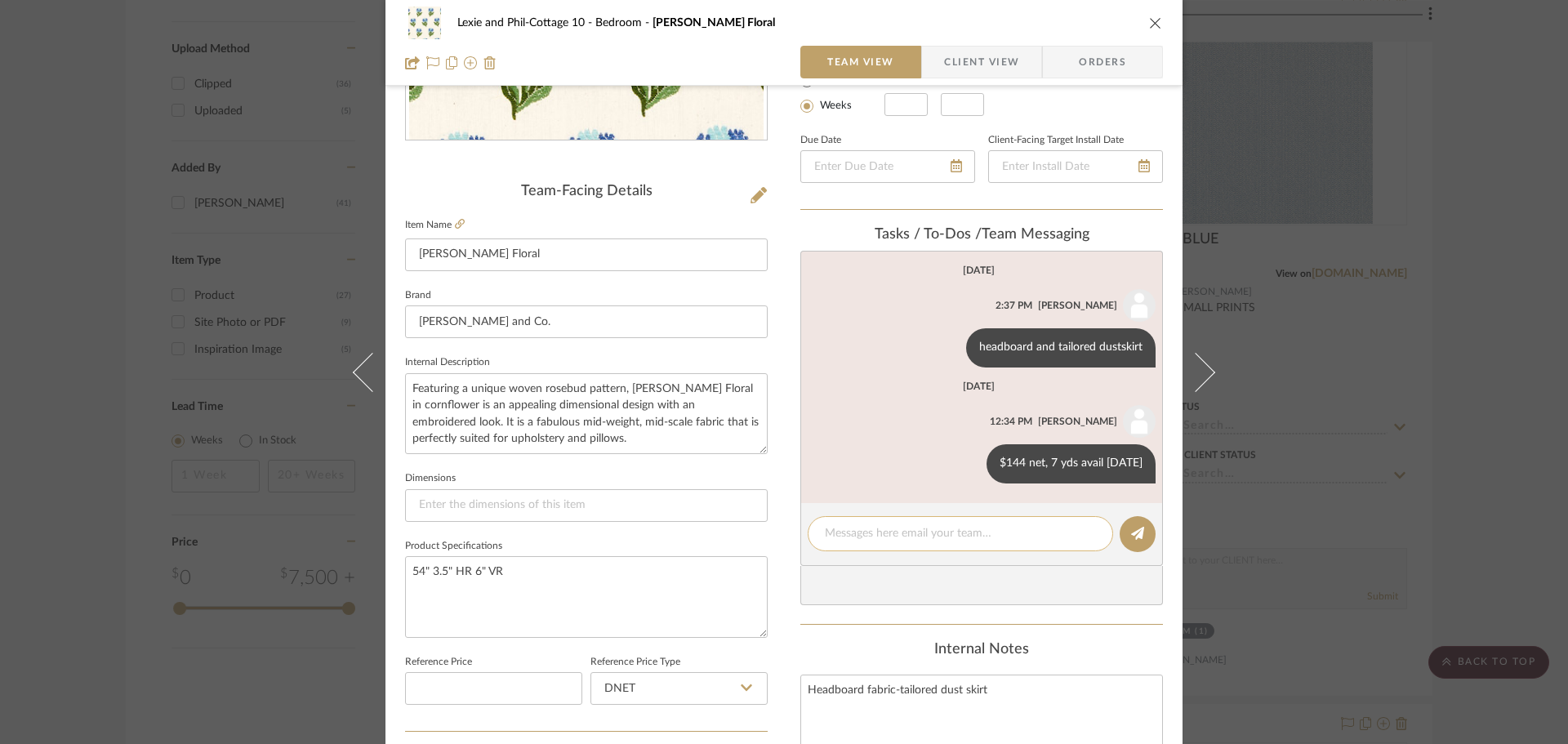
click at [855, 529] on textarea at bounding box center [960, 533] width 271 height 17
type textarea "headboard and bench fabric.-not dust skirt"
click at [1138, 533] on button at bounding box center [1138, 534] width 36 height 36
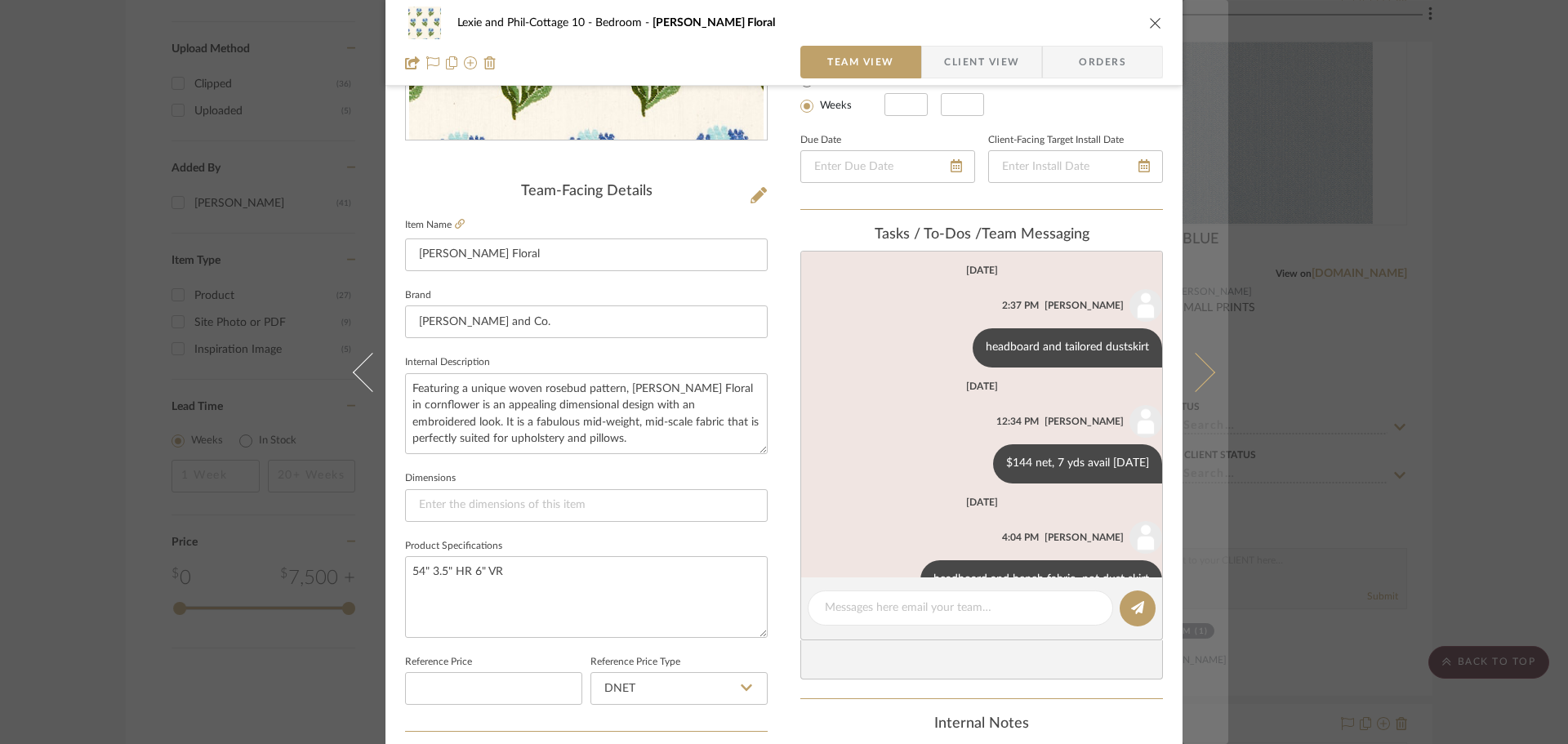
scroll to position [42, 0]
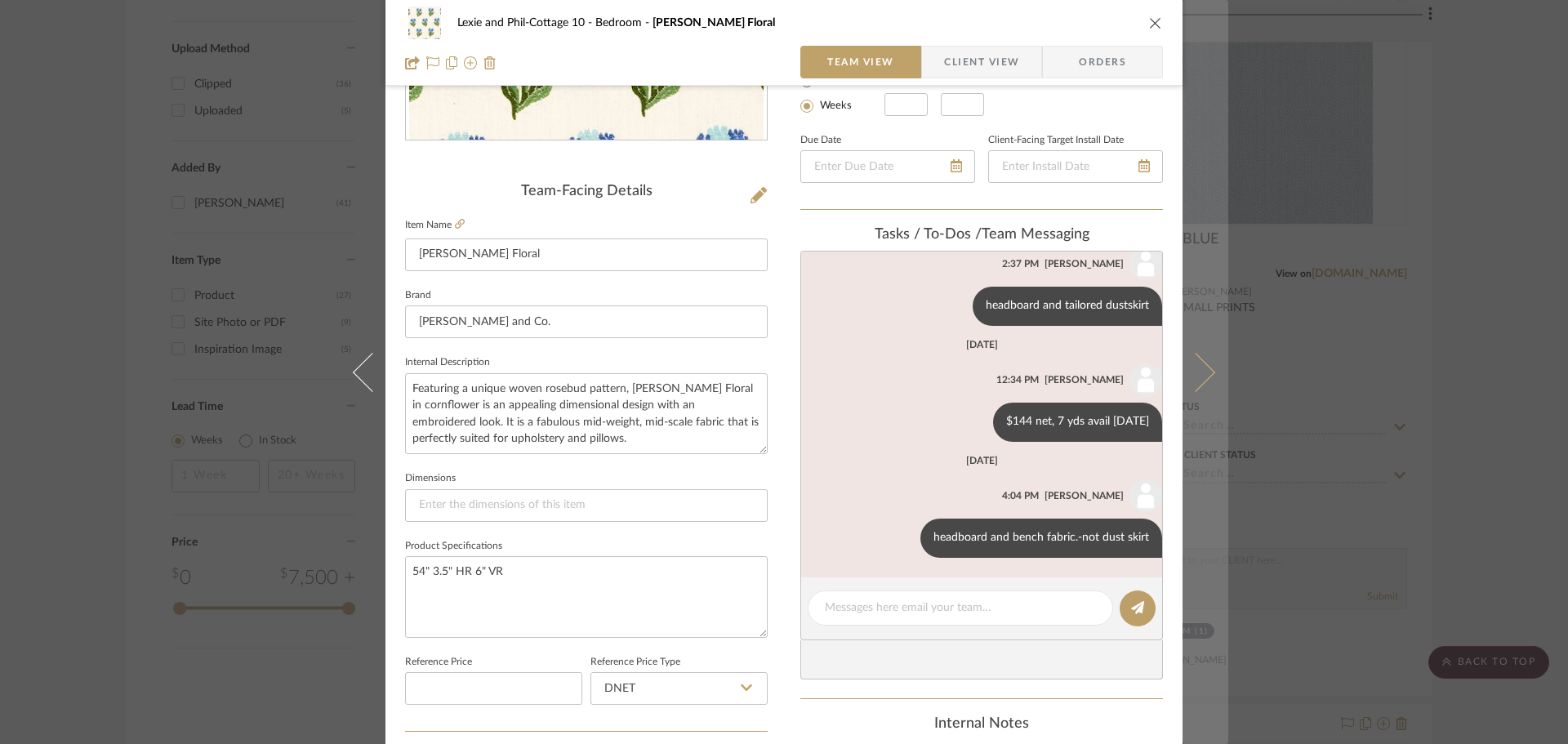
click at [1191, 368] on icon at bounding box center [1196, 372] width 40 height 40
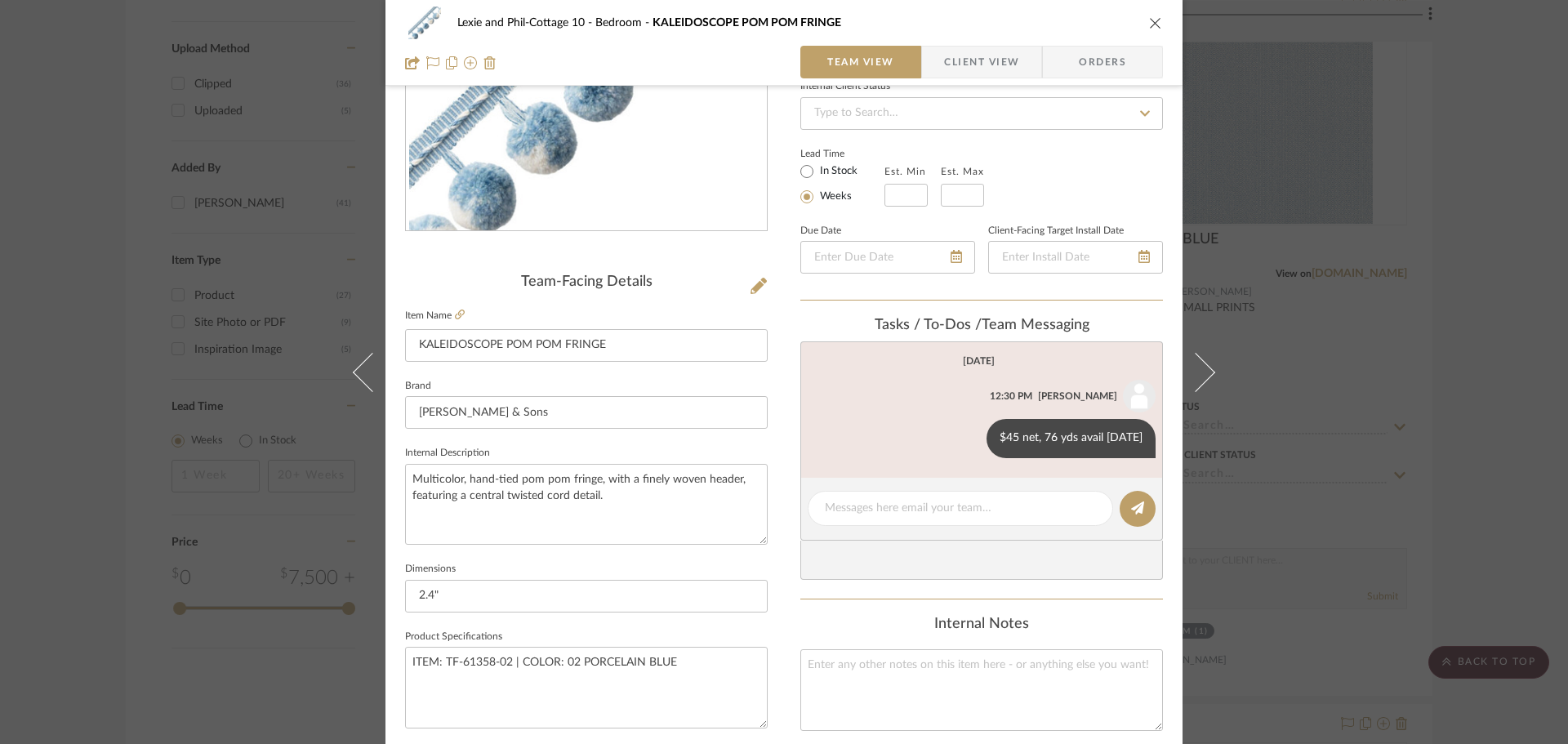
scroll to position [245, 0]
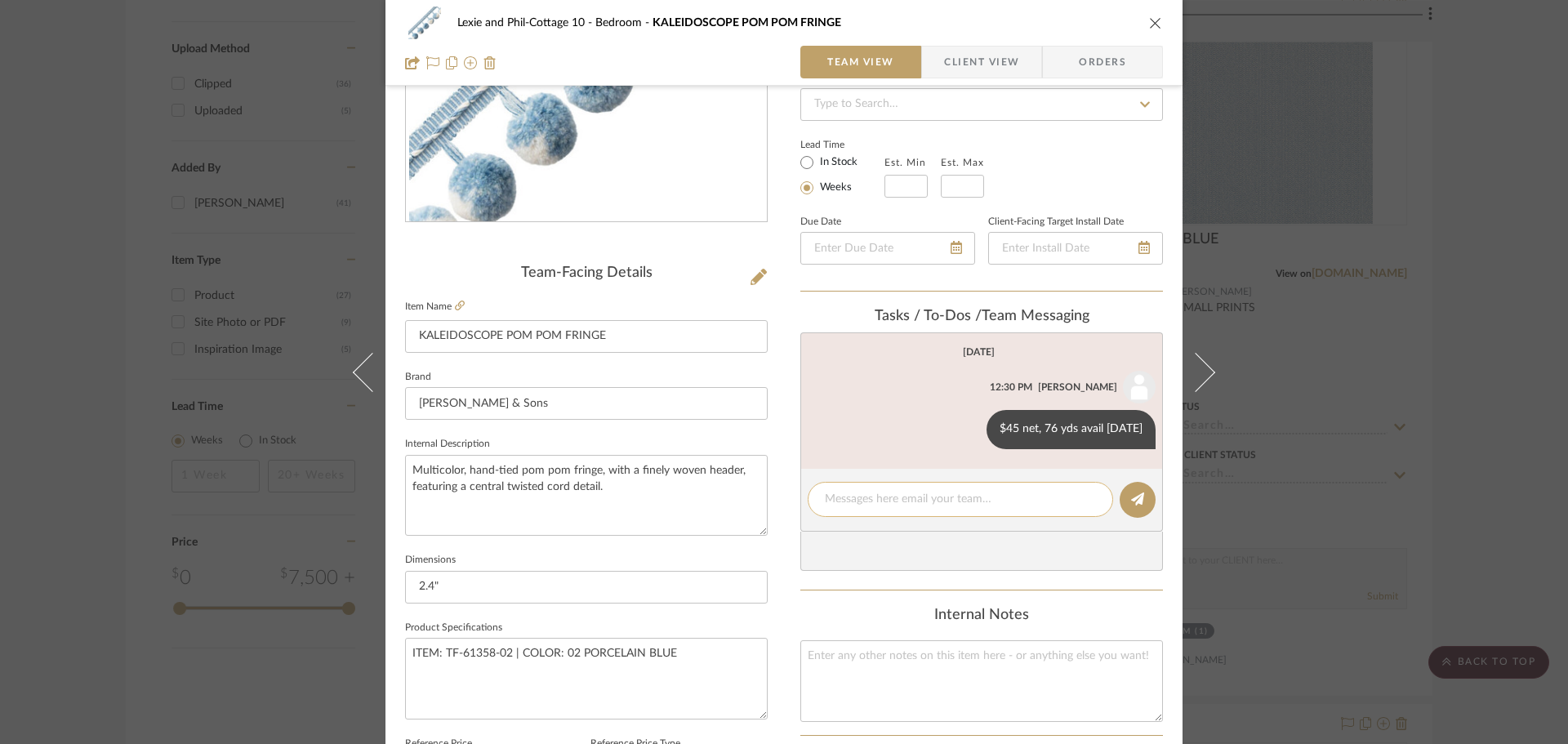
click at [860, 501] on textarea at bounding box center [960, 499] width 271 height 17
type textarea "drapery trim"
click at [1131, 501] on icon at bounding box center [1138, 499] width 13 height 13
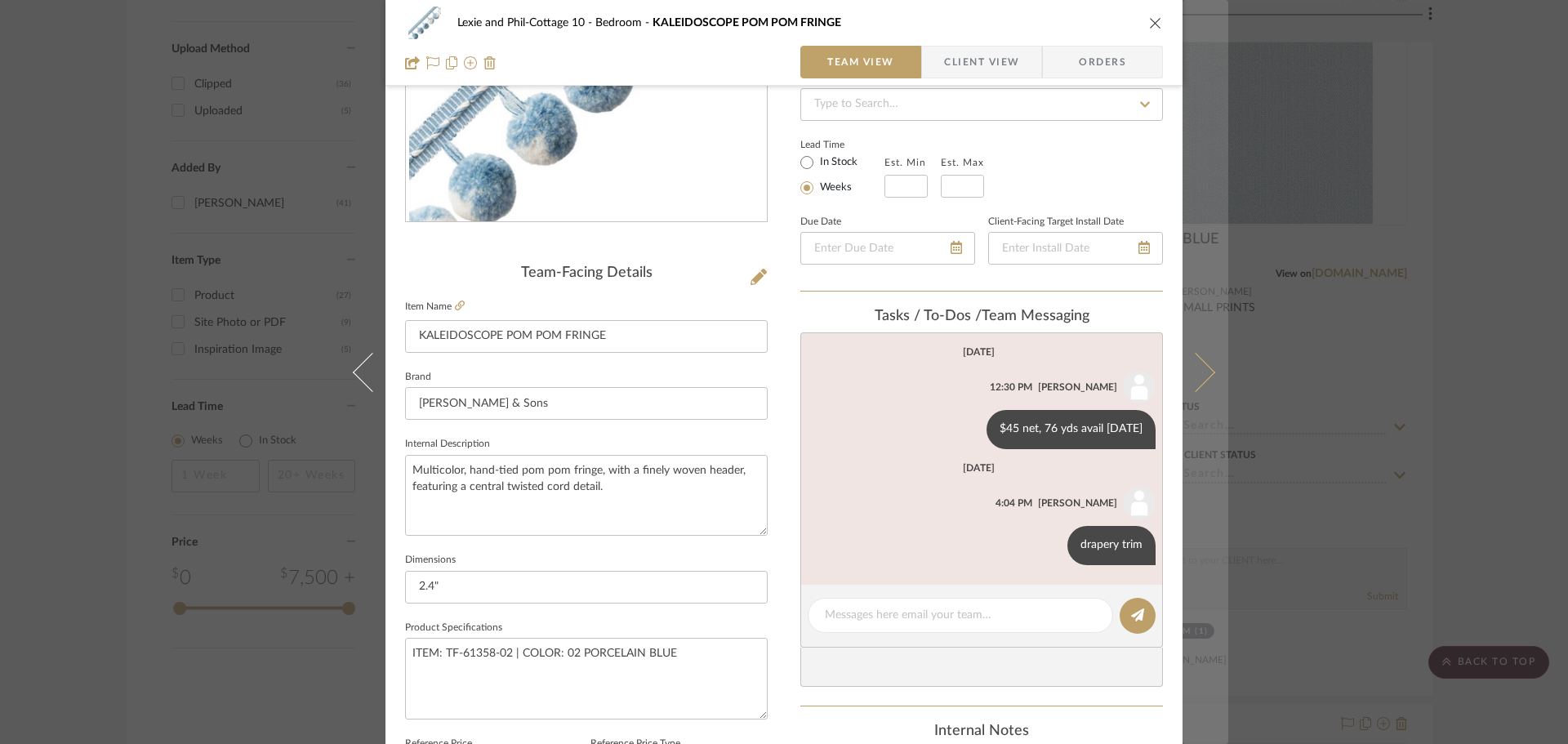
click at [1191, 376] on icon at bounding box center [1196, 372] width 40 height 40
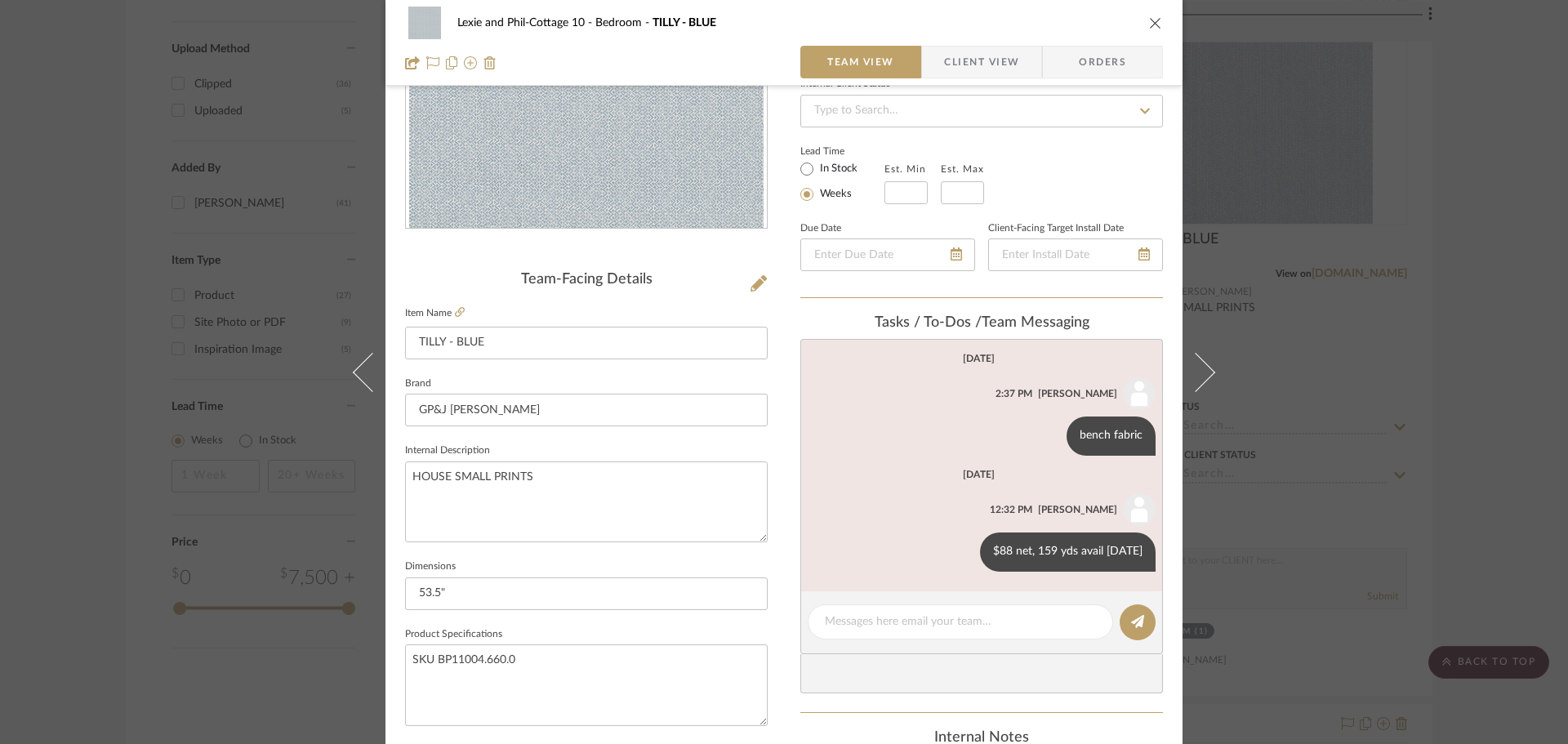
scroll to position [327, 0]
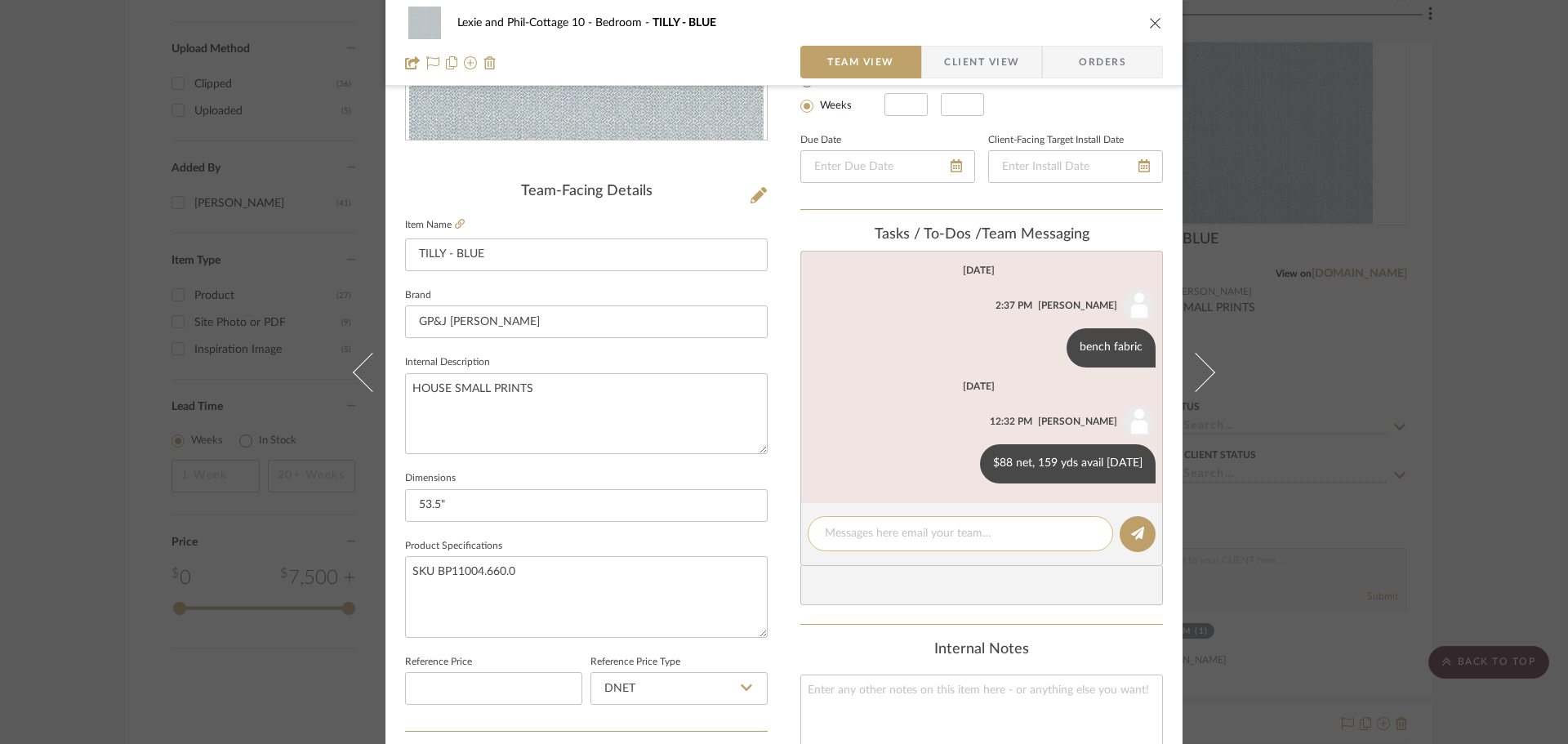
click at [946, 541] on textarea at bounding box center [960, 533] width 271 height 17
type textarea "dust skirt"
click at [1135, 535] on icon at bounding box center [1138, 533] width 13 height 13
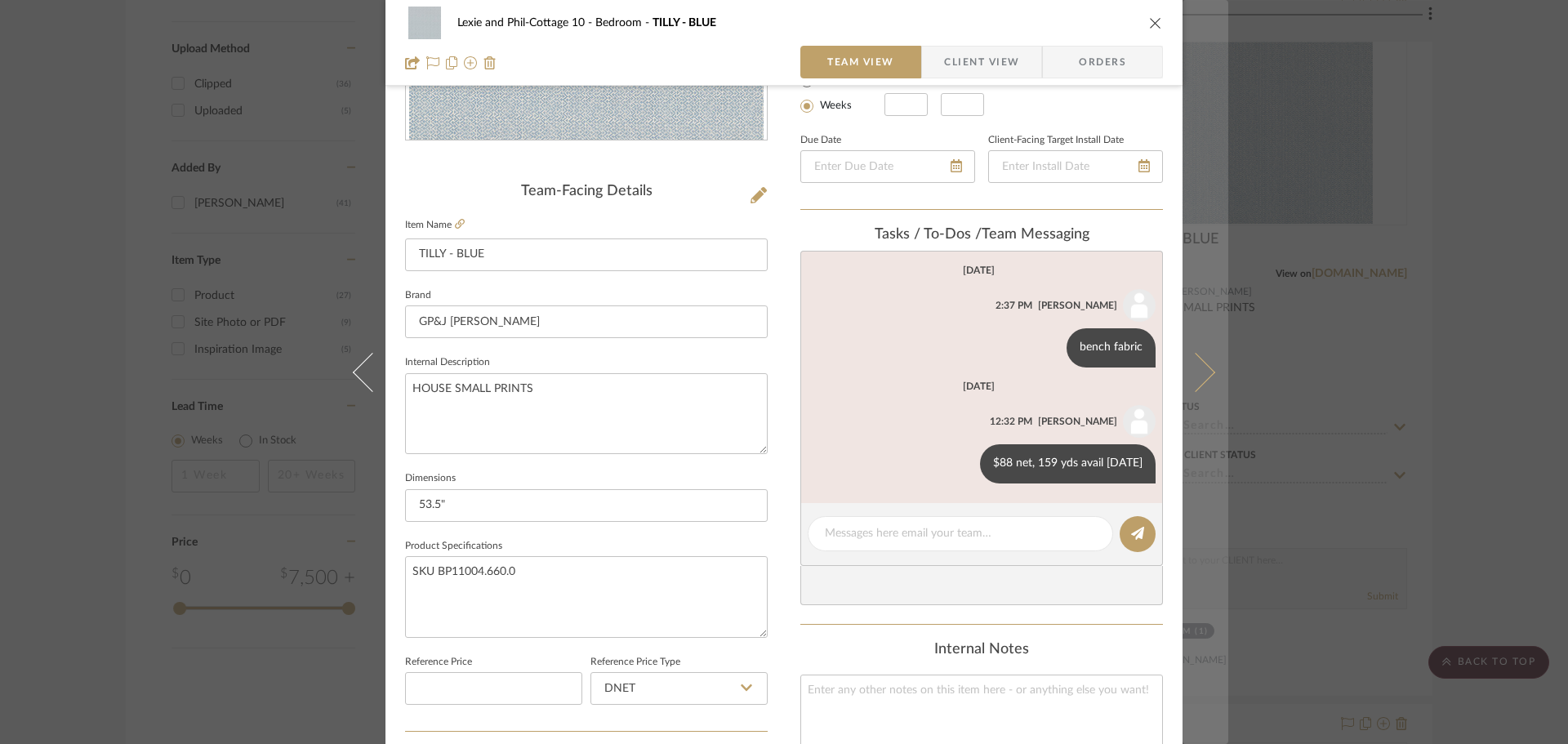
scroll to position [42, 0]
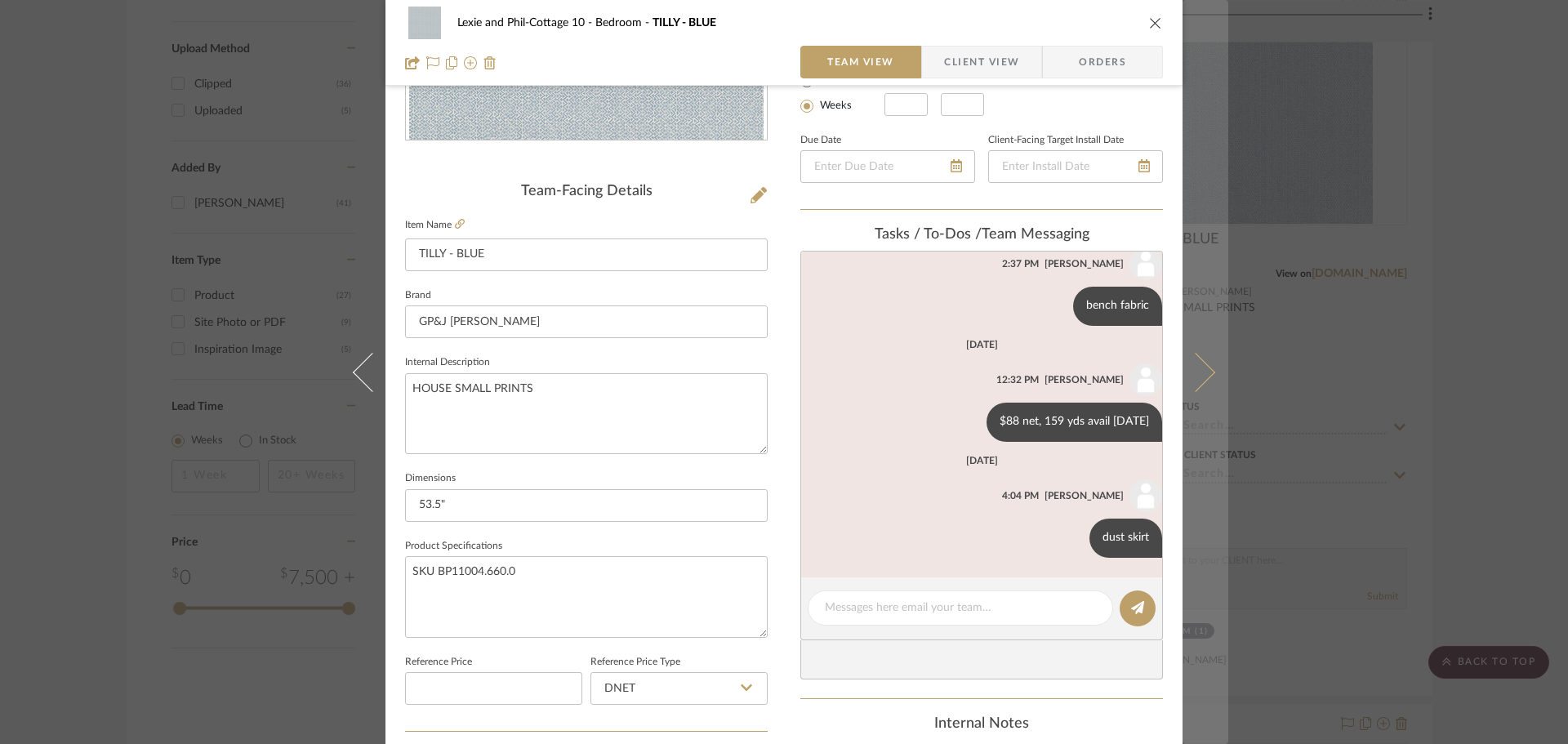
click at [1192, 373] on icon at bounding box center [1196, 372] width 40 height 40
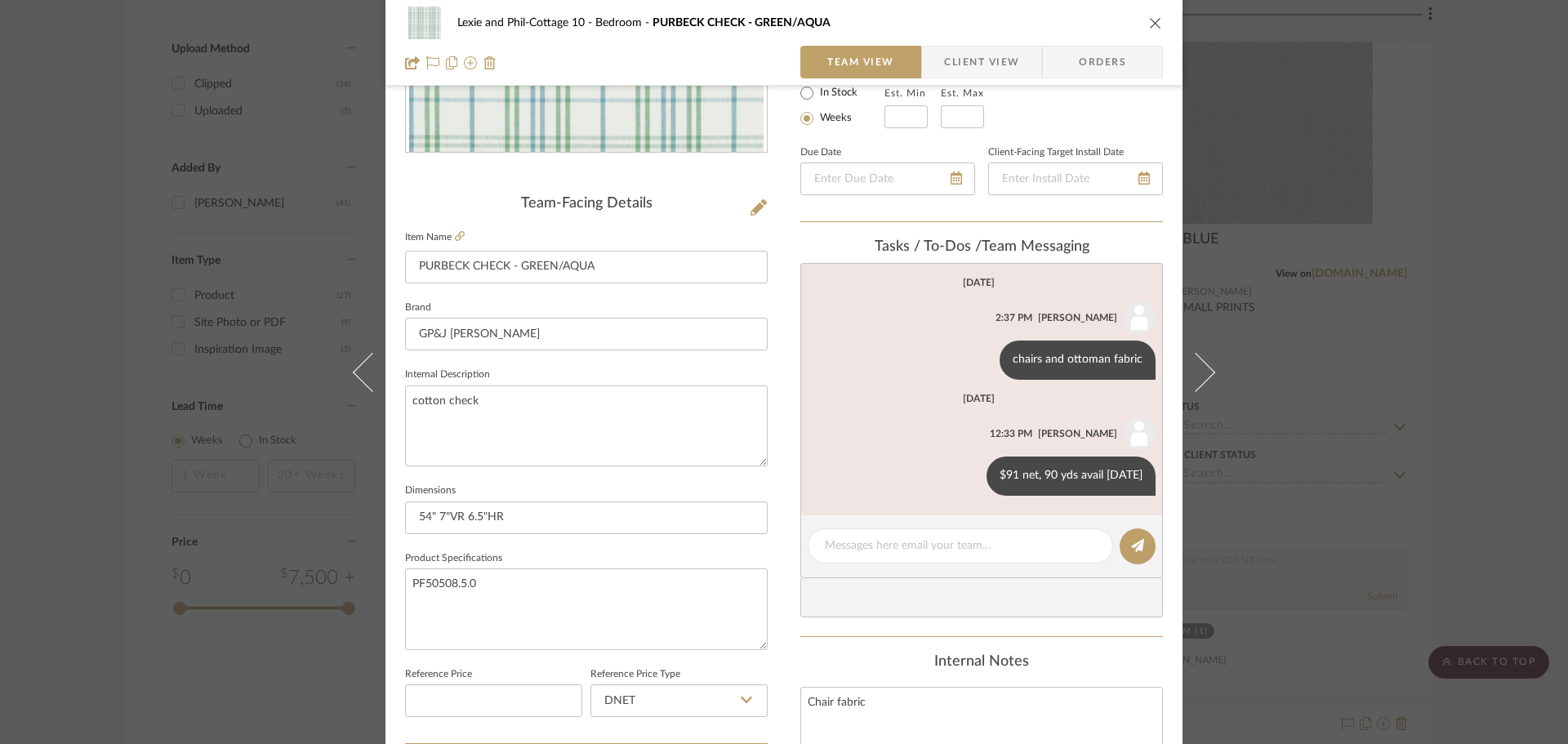
scroll to position [327, 0]
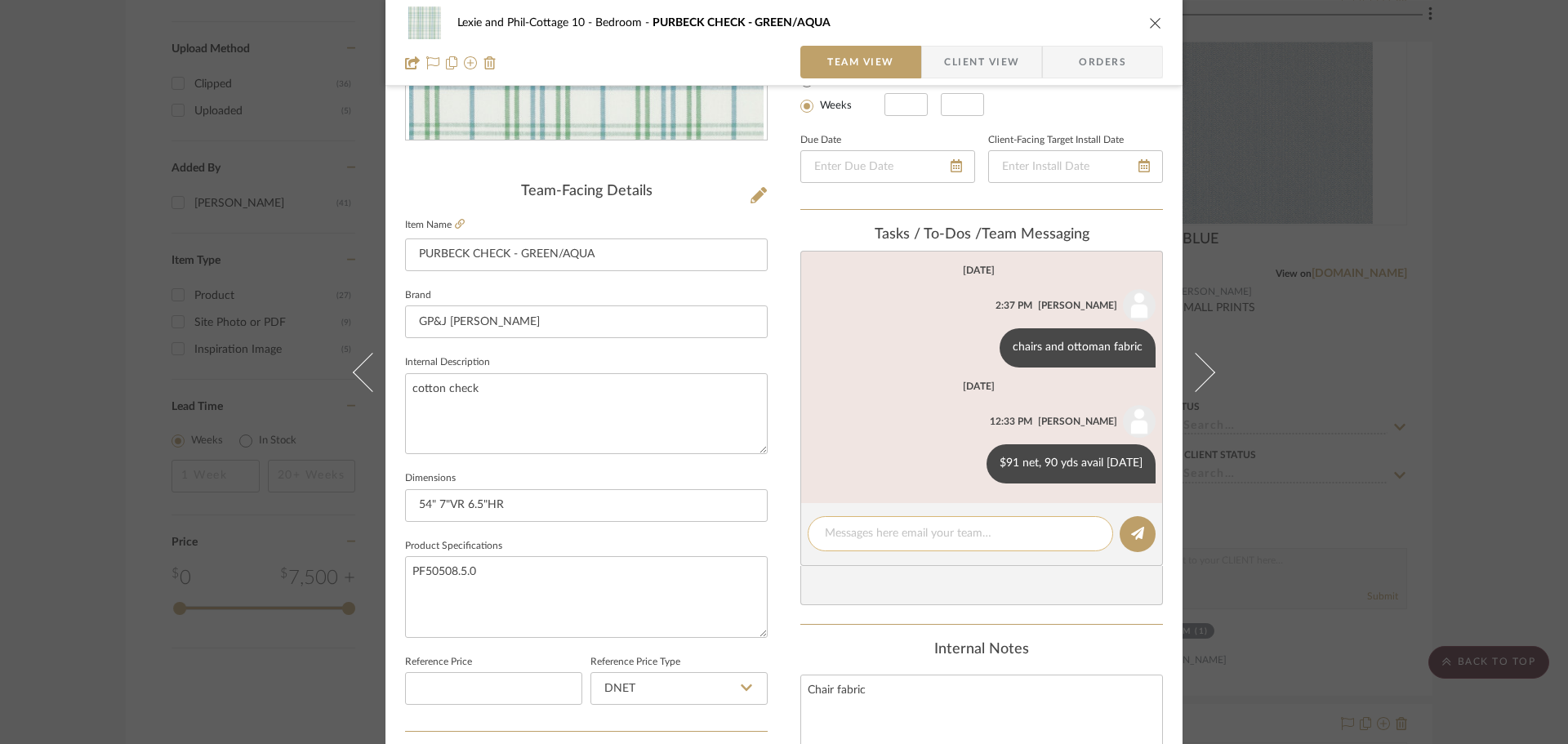
click at [953, 529] on textarea at bounding box center [960, 533] width 271 height 17
type textarea "c"
click at [1150, 25] on icon "close" at bounding box center [1155, 23] width 13 height 13
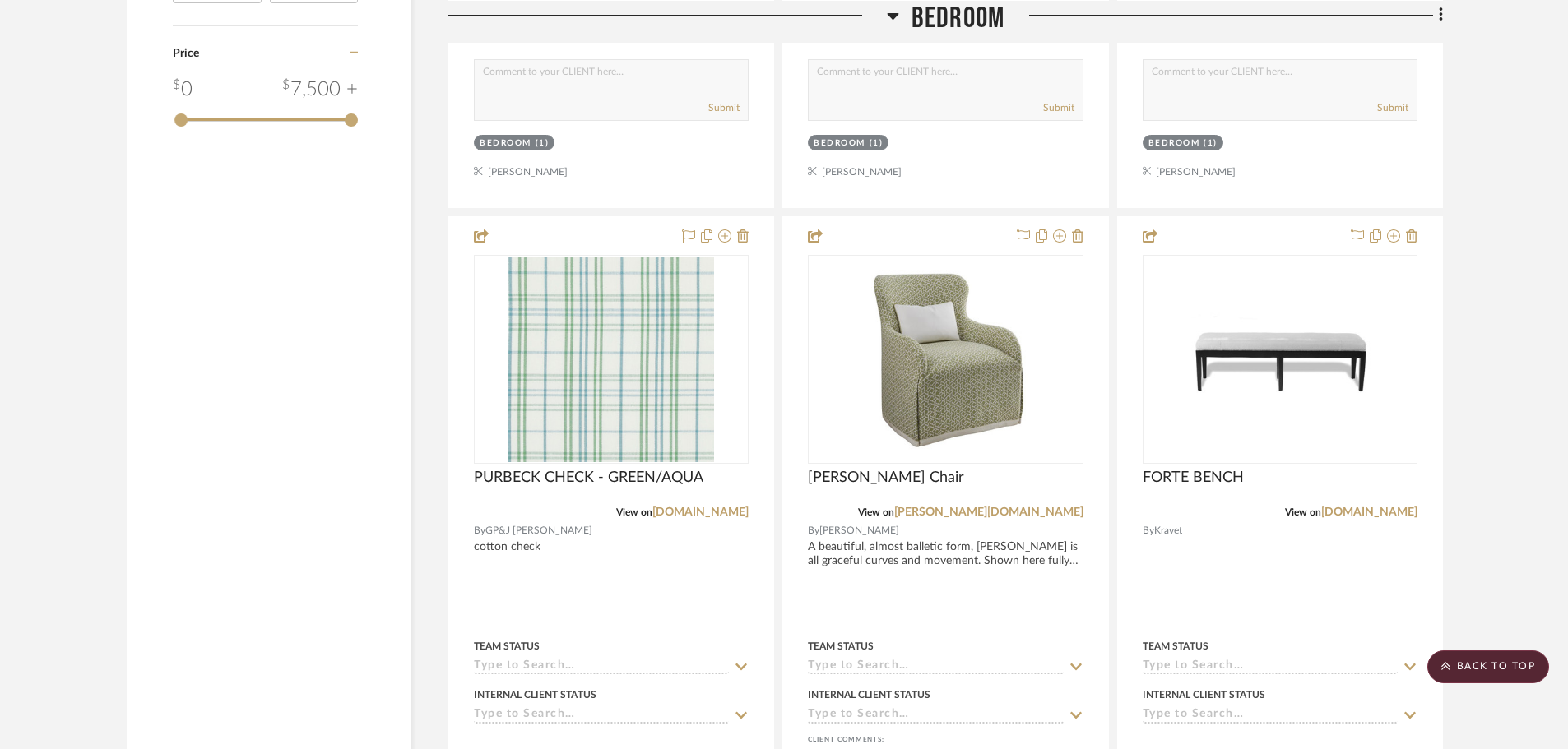
scroll to position [2467, 0]
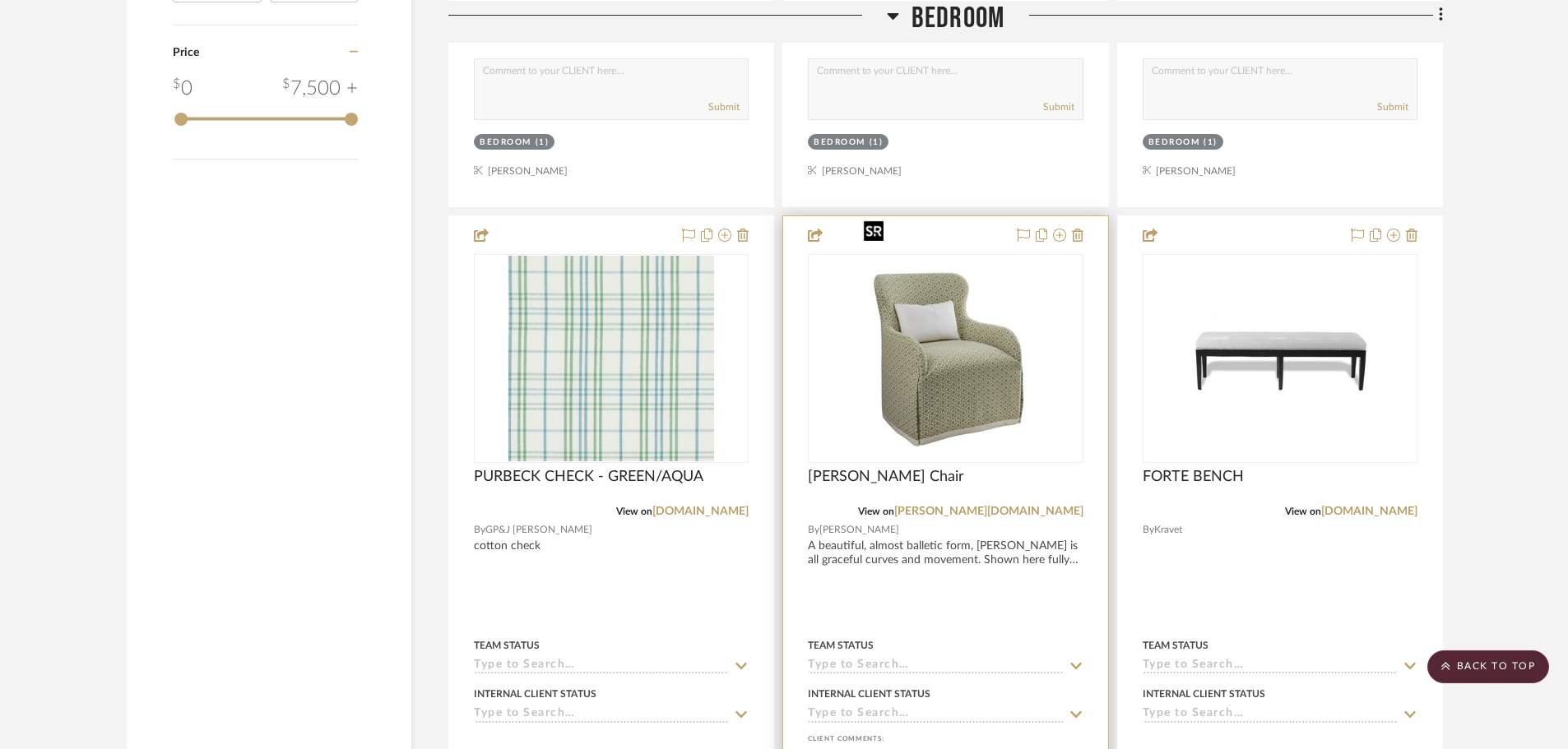
click at [1006, 342] on img "0" at bounding box center [945, 358] width 178 height 205
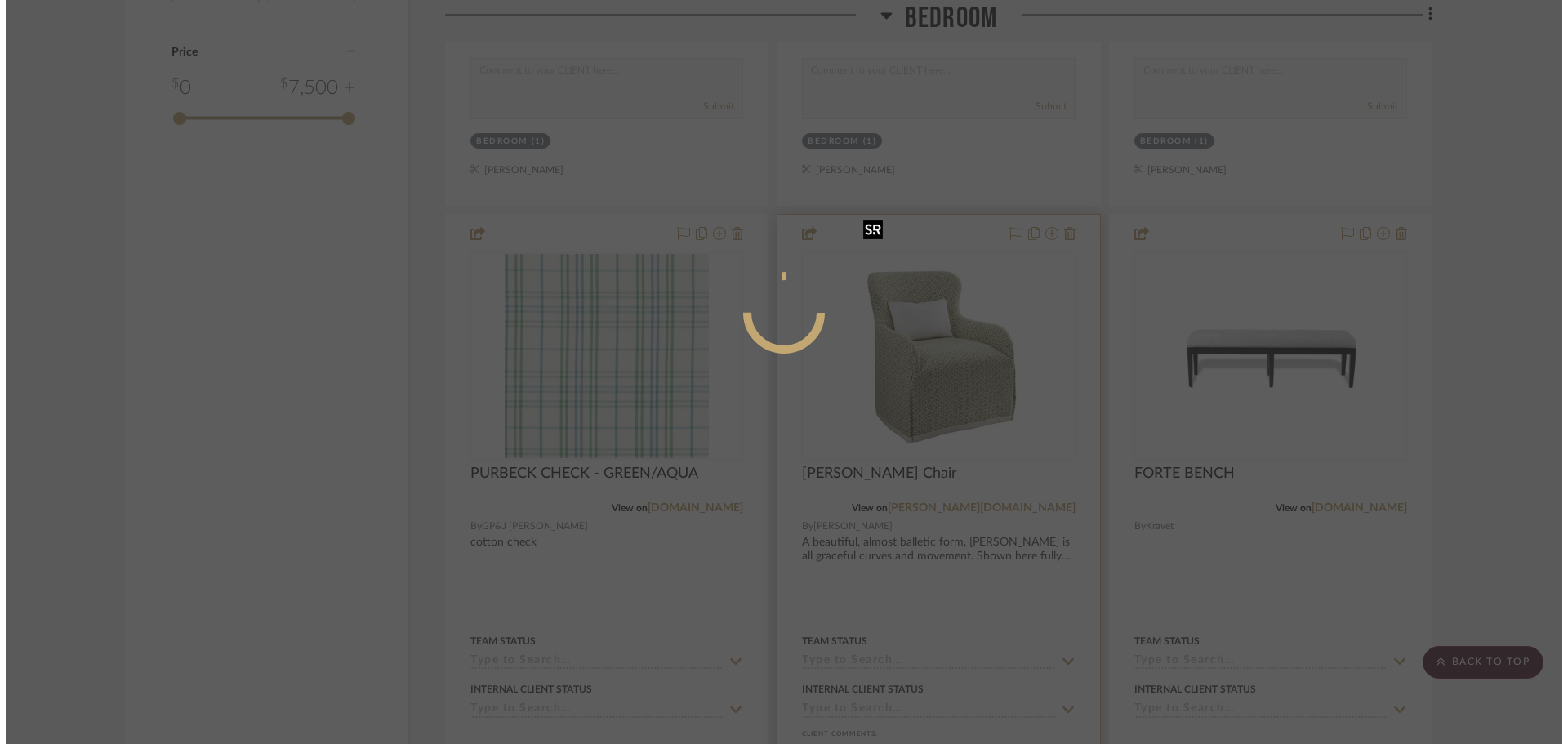
scroll to position [0, 0]
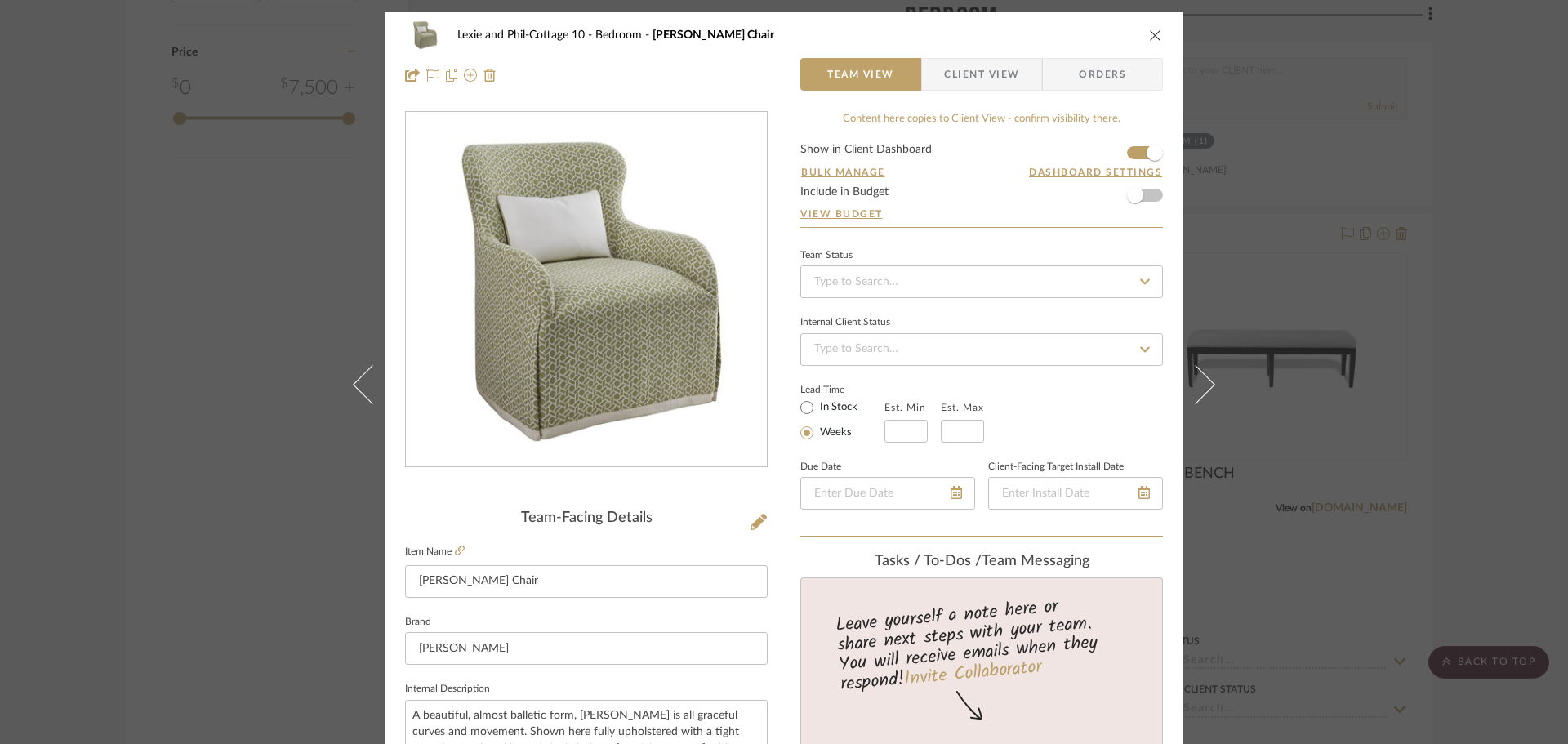
click at [1150, 38] on icon "close" at bounding box center [1155, 35] width 13 height 13
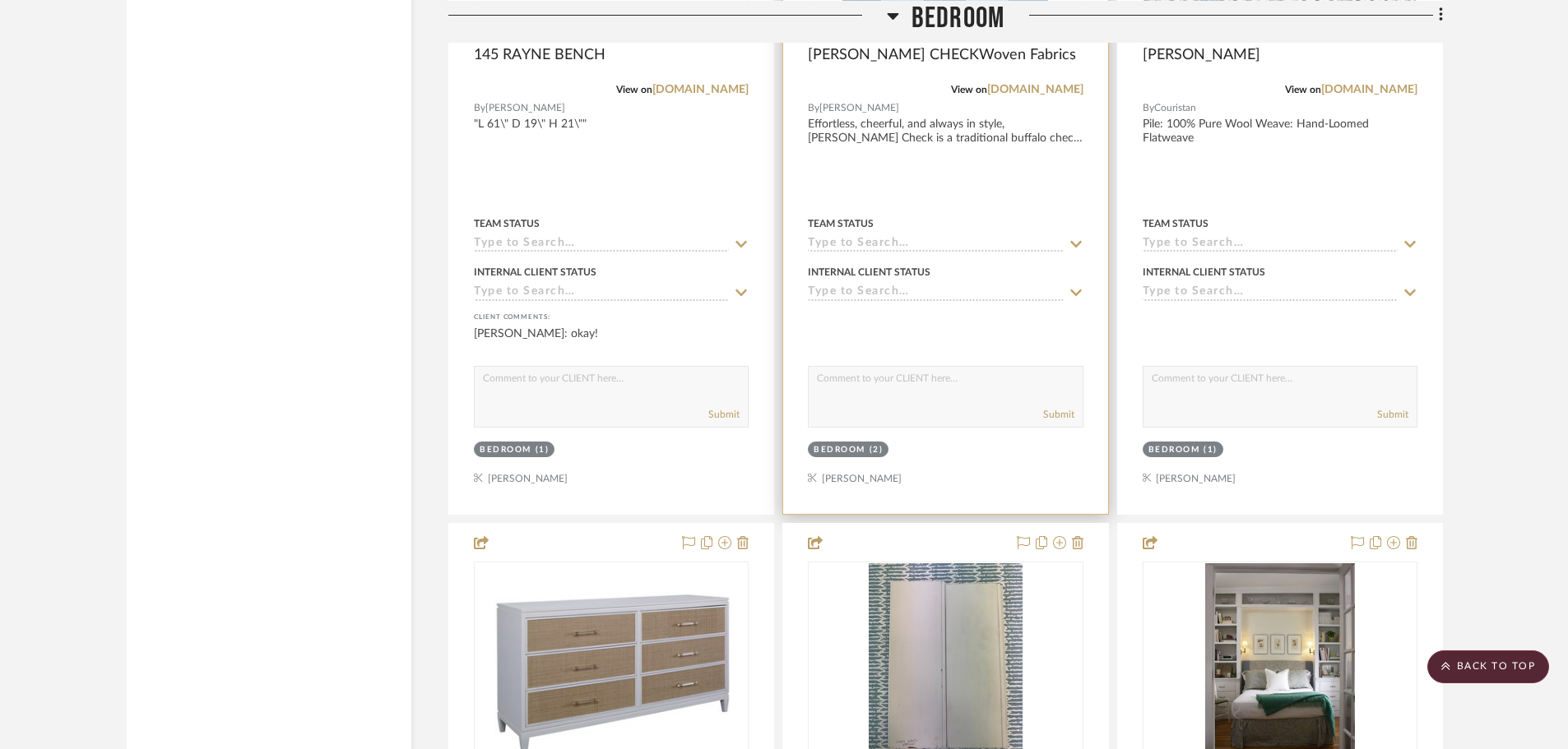
scroll to position [3289, 0]
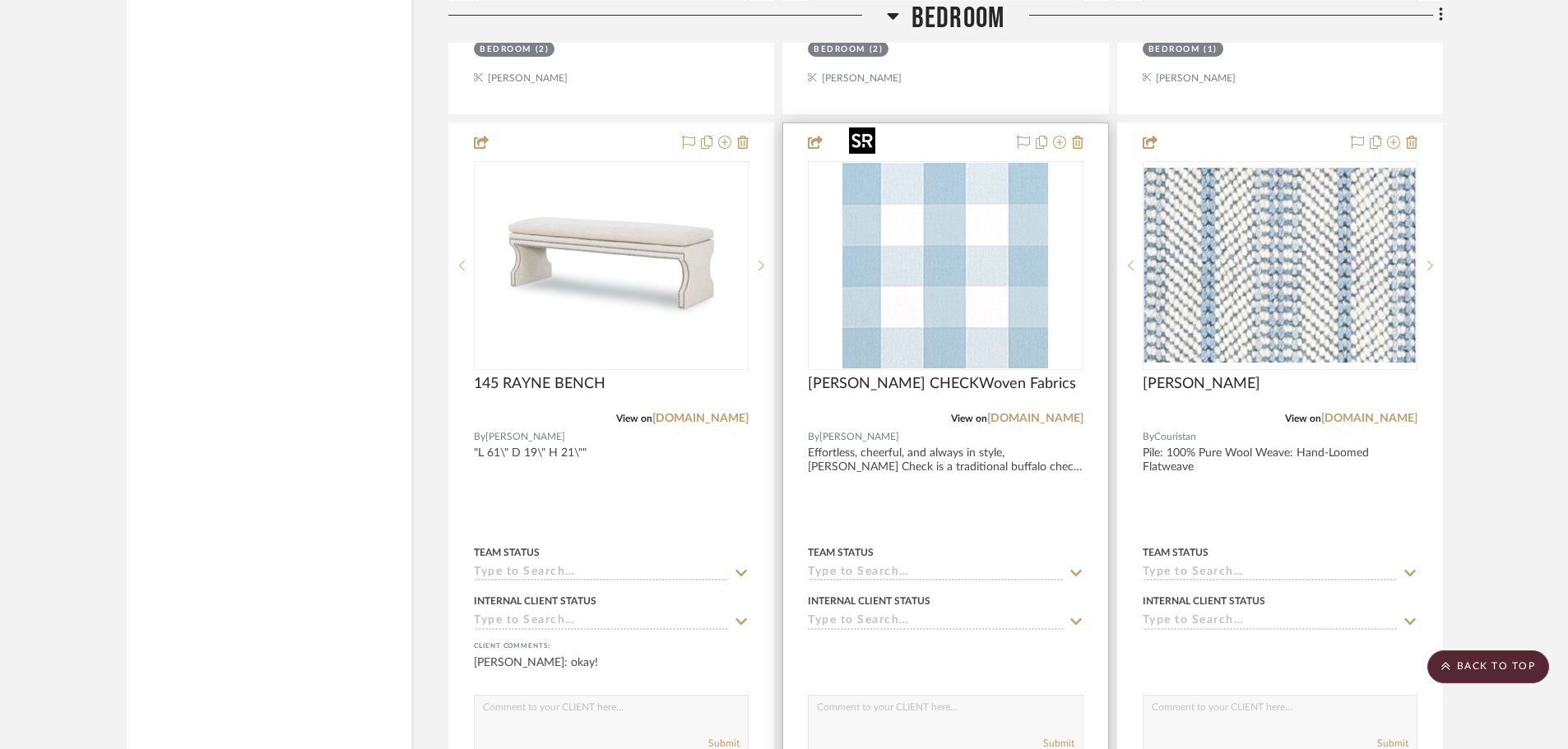
click at [0, 0] on img at bounding box center [0, 0] width 0 height 0
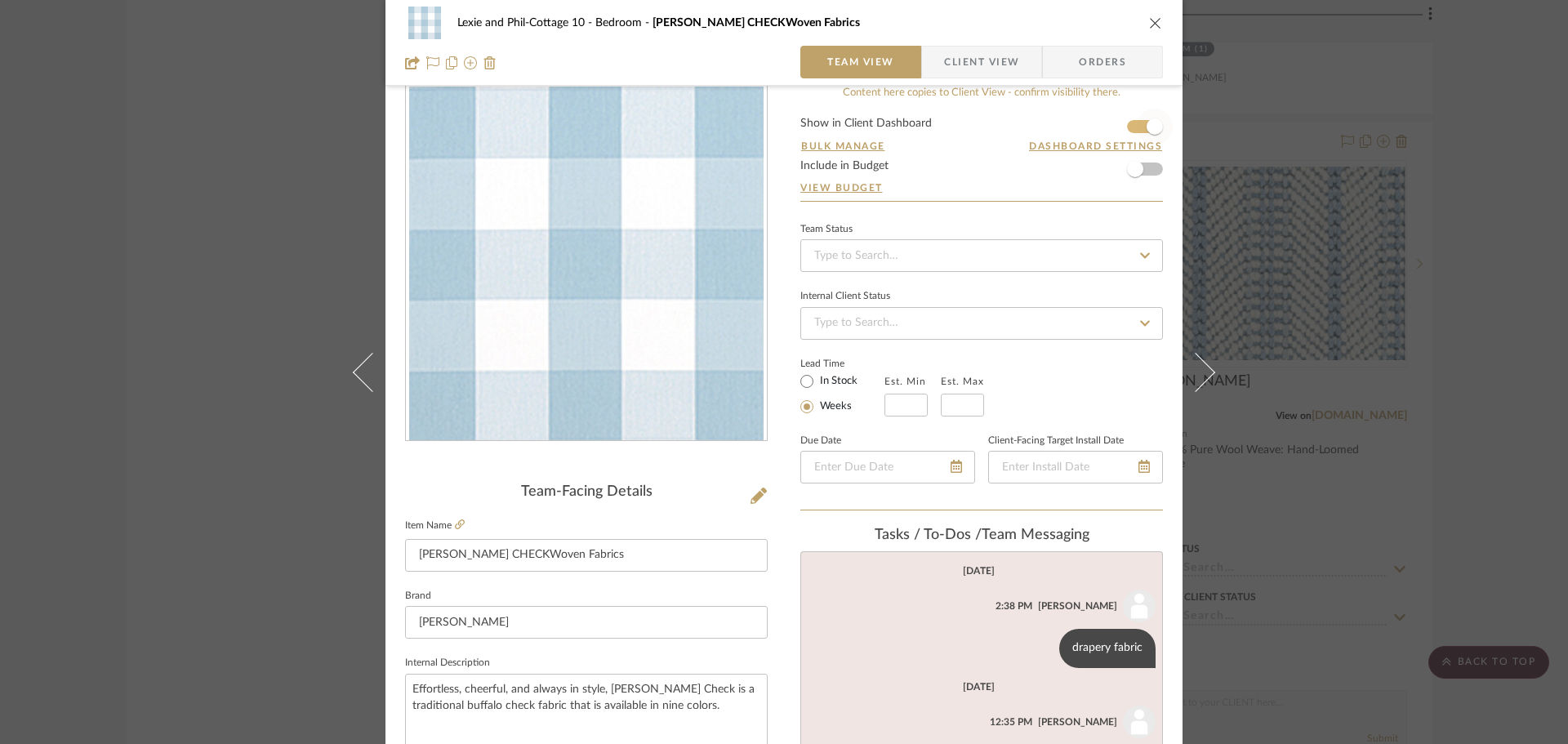
scroll to position [0, 0]
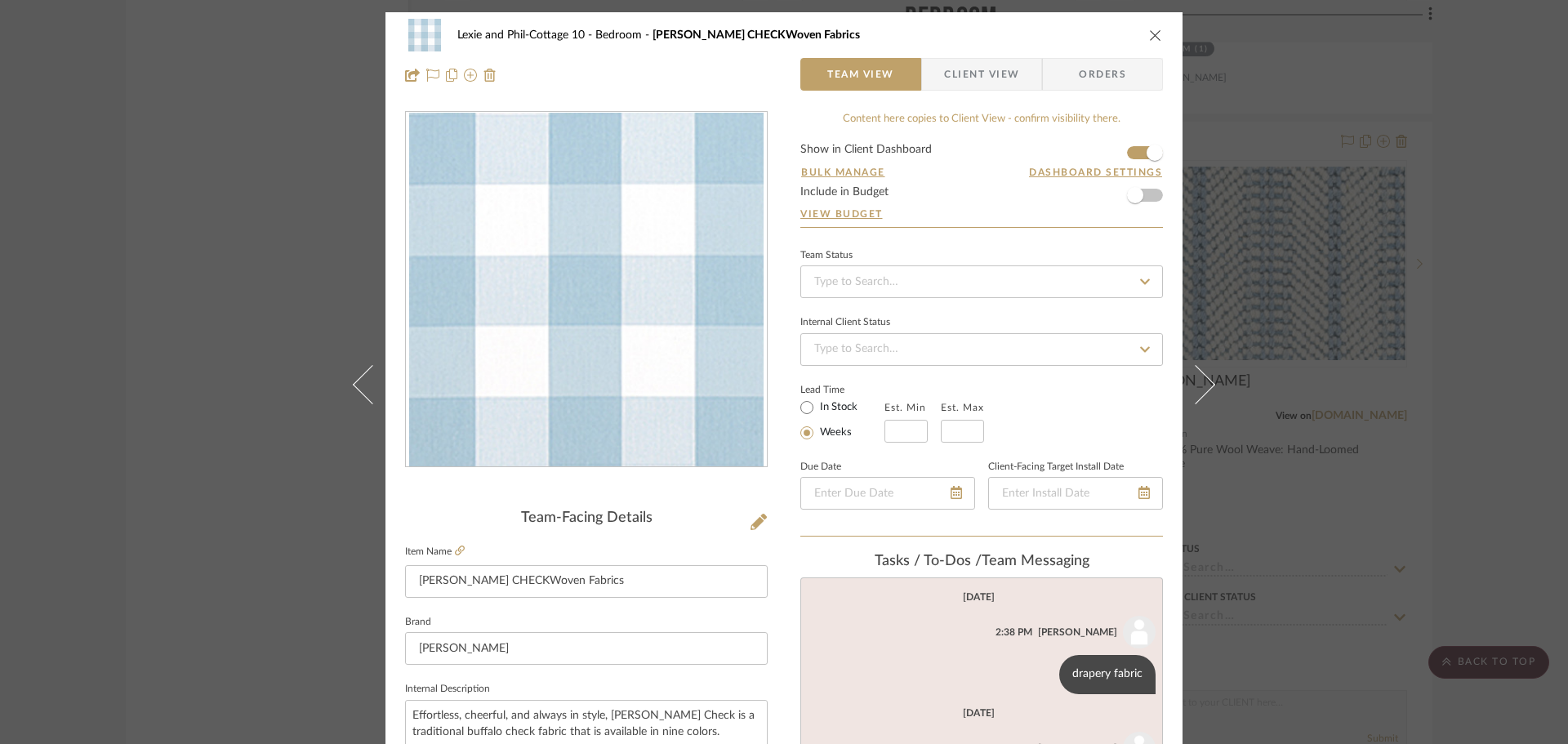
click at [1149, 33] on icon "close" at bounding box center [1155, 35] width 13 height 13
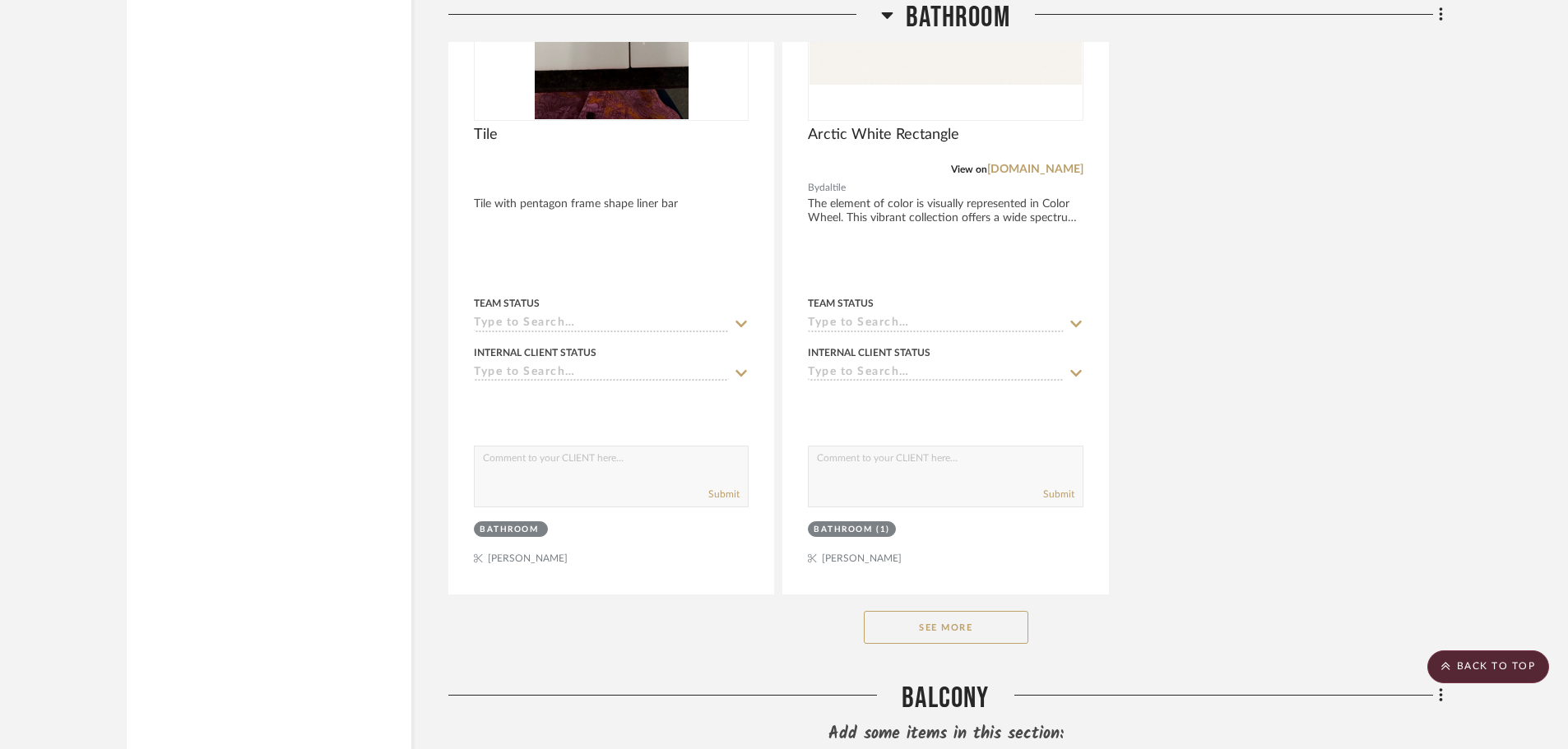
scroll to position [9739, 0]
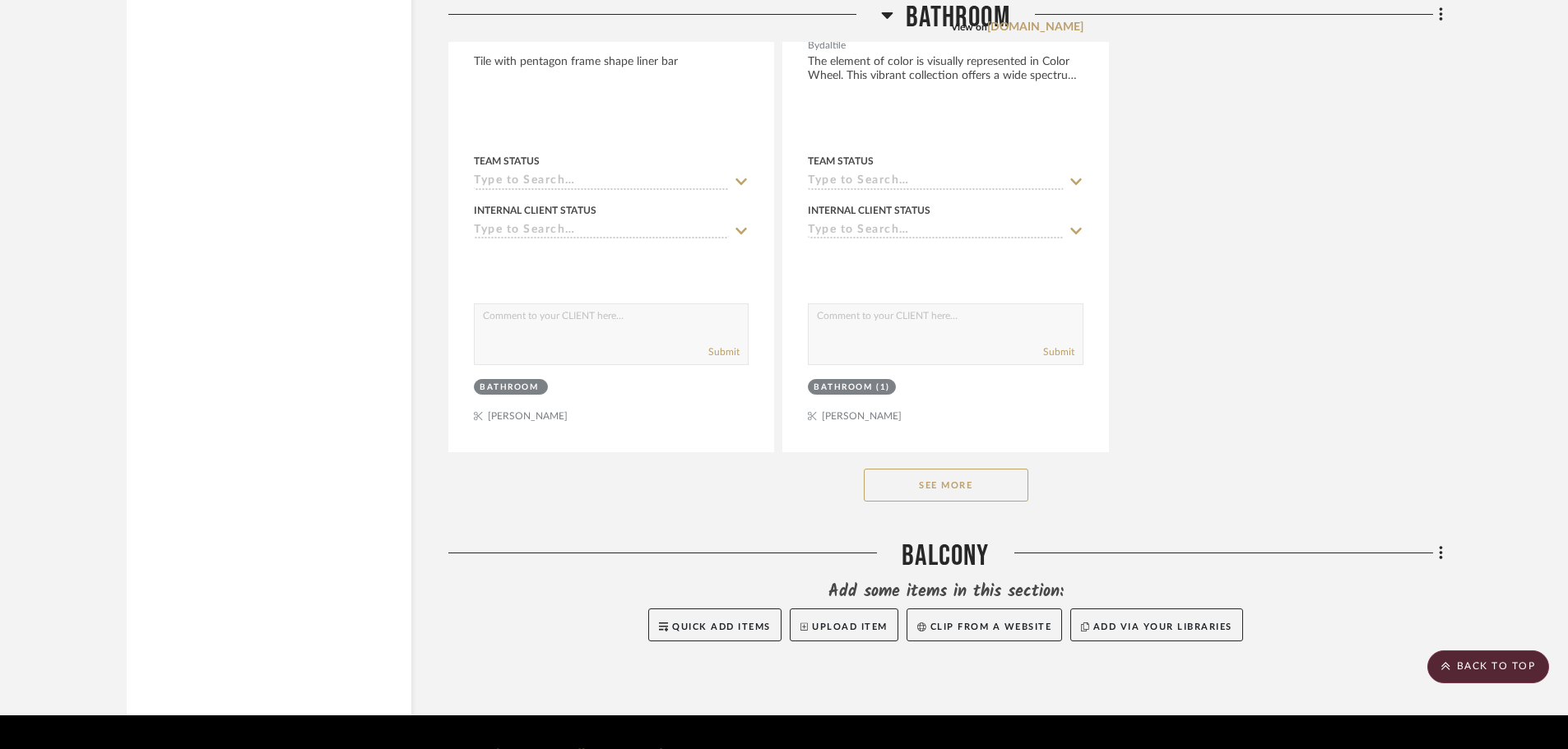
click at [924, 469] on button "See More" at bounding box center [945, 485] width 165 height 33
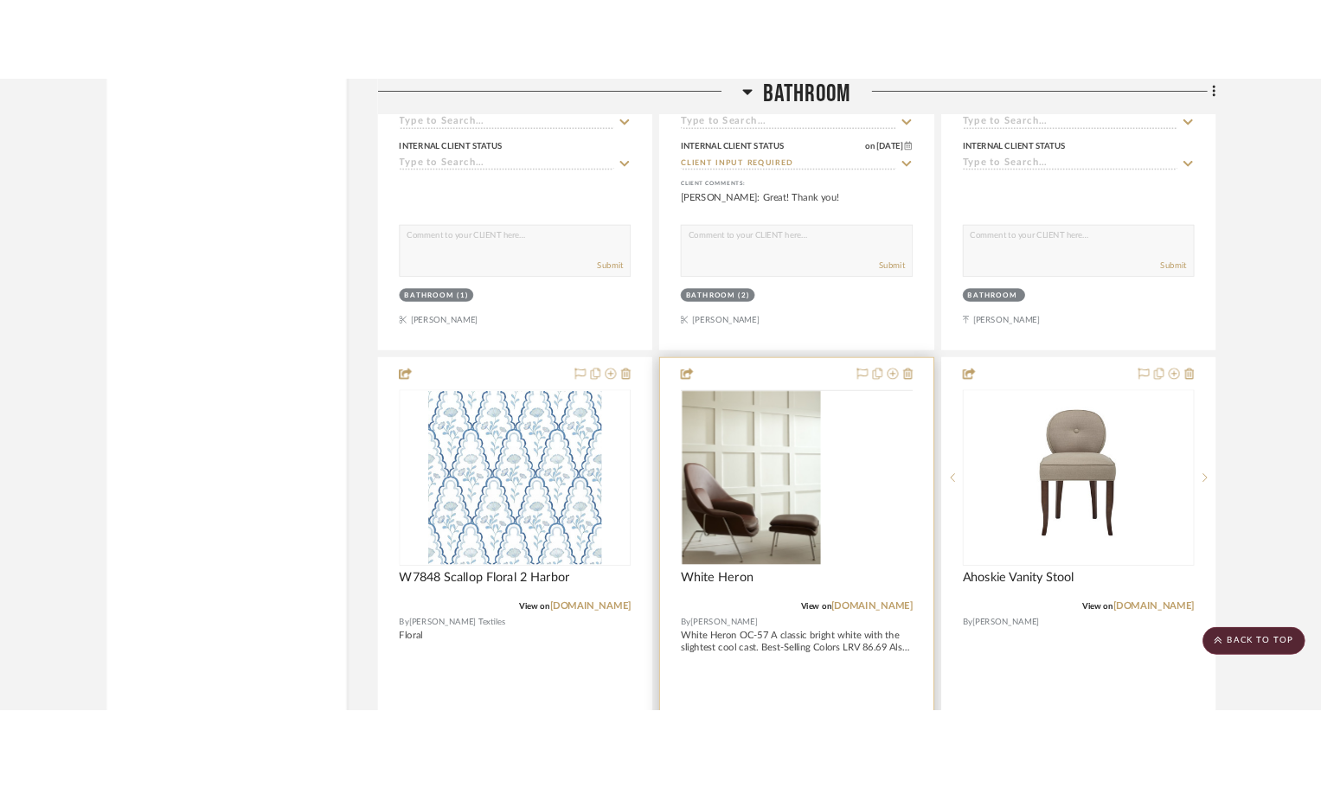
scroll to position [11284, 0]
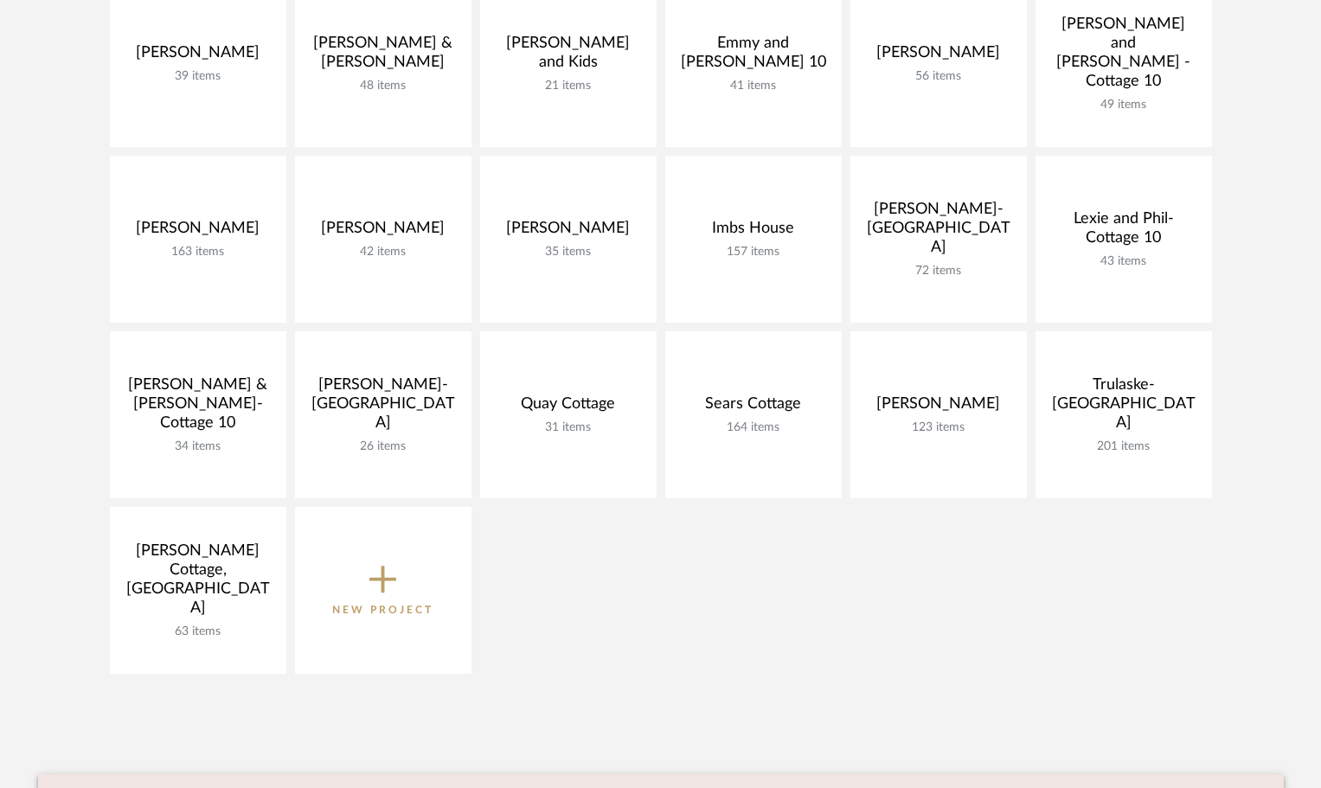
scroll to position [432, 0]
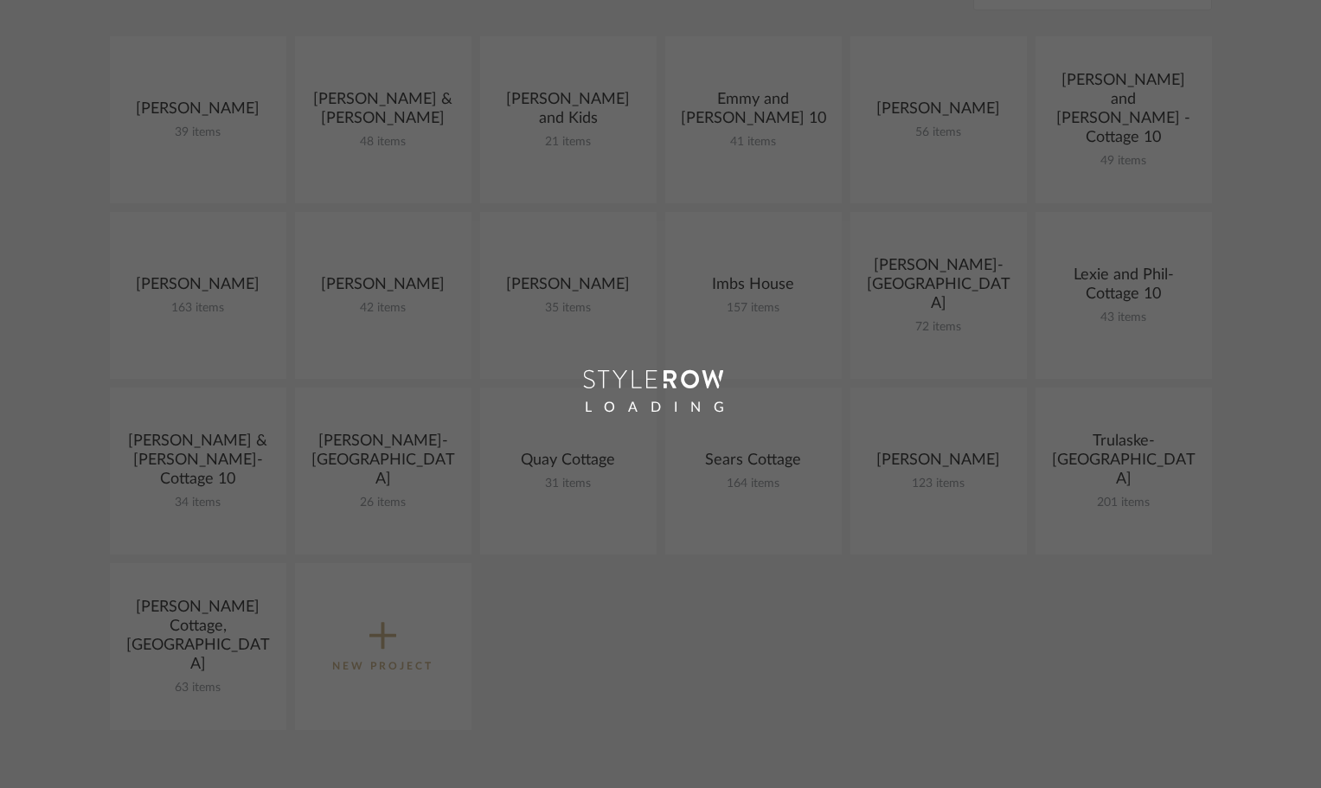
scroll to position [432, 0]
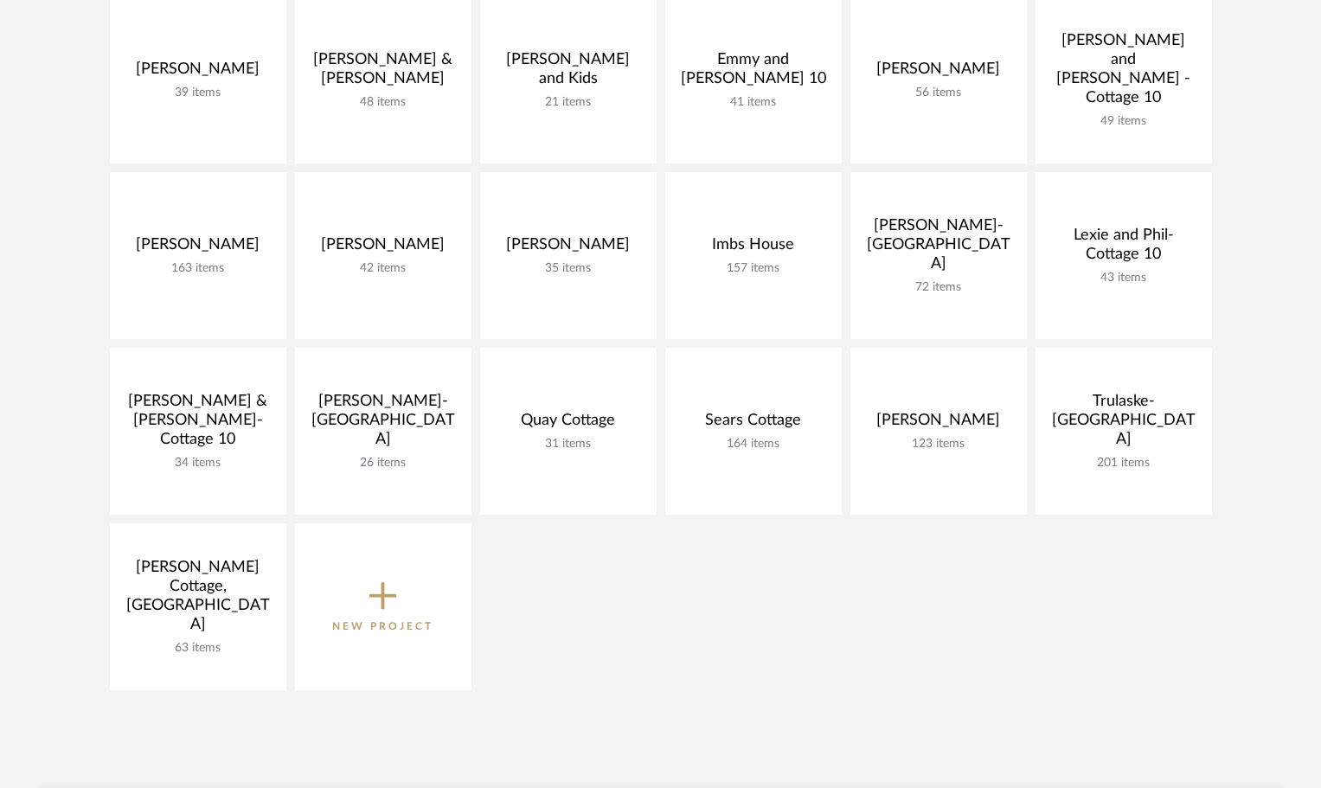
drag, startPoint x: 1110, startPoint y: 308, endPoint x: 1127, endPoint y: 340, distance: 36.4
click at [0, 0] on link "Open Project" at bounding box center [0, 0] width 0 height 0
